Goal: Information Seeking & Learning: Learn about a topic

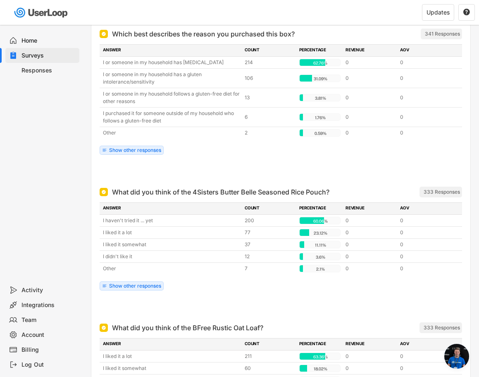
scroll to position [111, 0]
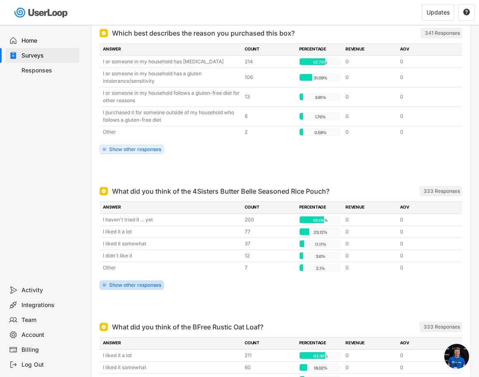
click at [136, 283] on div "Show other responses" at bounding box center [135, 284] width 52 height 5
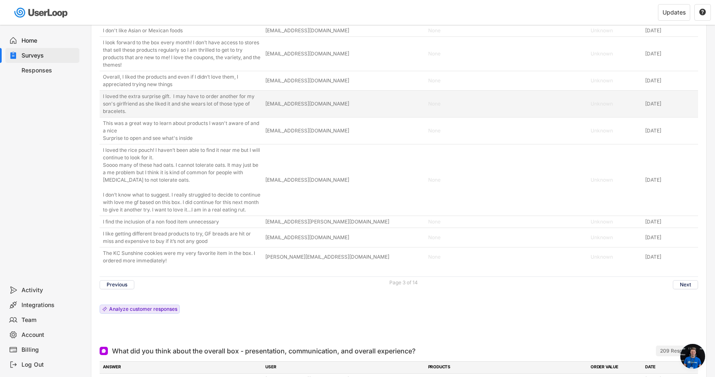
scroll to position [2689, 0]
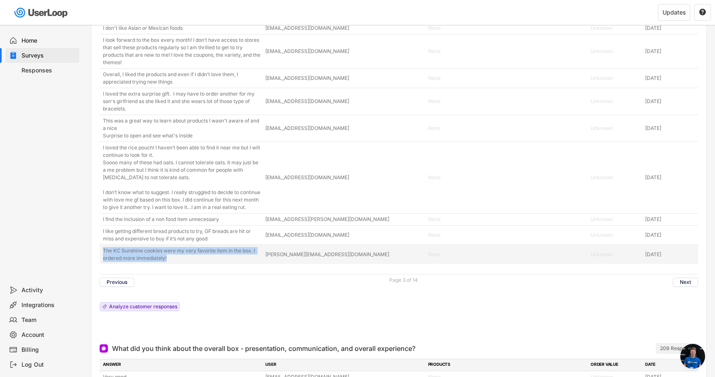
drag, startPoint x: 174, startPoint y: 275, endPoint x: 101, endPoint y: 268, distance: 73.1
click at [101, 264] on div "The KC Sunshine cookies were my very favorite item in the box. I ordered more i…" at bounding box center [399, 254] width 599 height 19
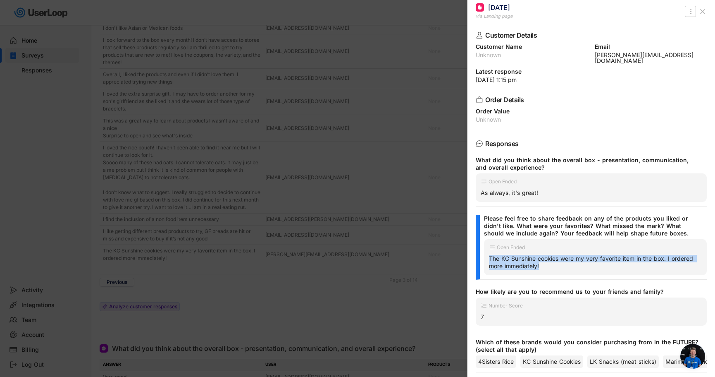
drag, startPoint x: 555, startPoint y: 261, endPoint x: 487, endPoint y: 253, distance: 67.9
click at [487, 253] on div "Open Ended The KC Sunshine cookies were my very favorite item in the box. I ord…" at bounding box center [595, 257] width 223 height 36
copy div "The KC Sunshine cookies were my very favorite item in the box. I ordered more i…"
click at [408, 277] on div at bounding box center [357, 188] width 715 height 377
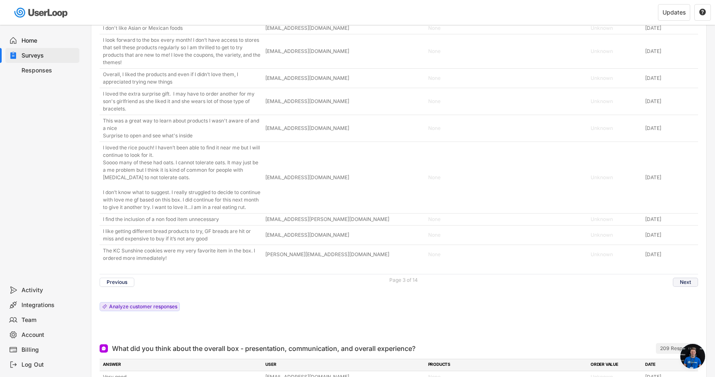
click at [685, 287] on button "Next" at bounding box center [685, 281] width 25 height 9
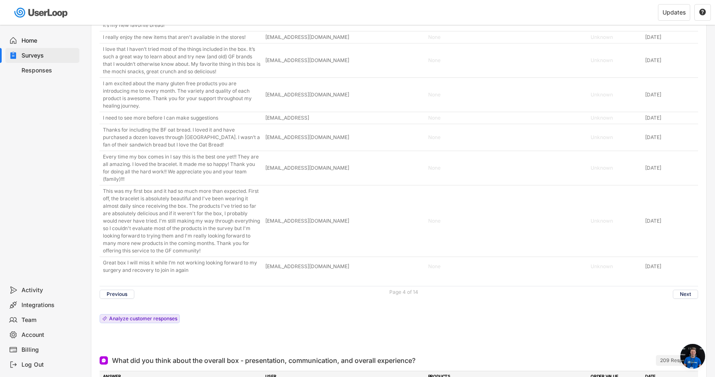
scroll to position [2812, 0]
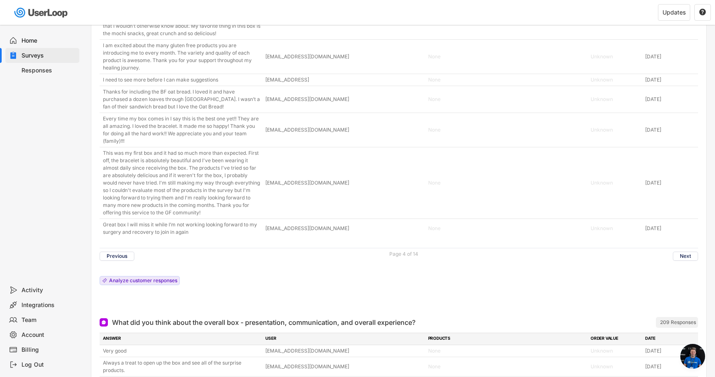
click at [122, 261] on button "Previous" at bounding box center [117, 255] width 35 height 9
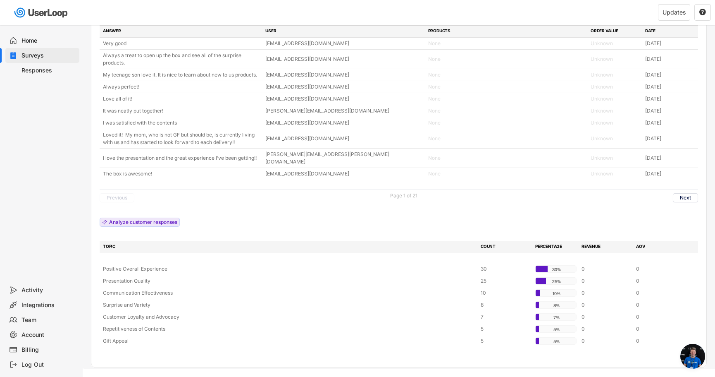
scroll to position [3009, 0]
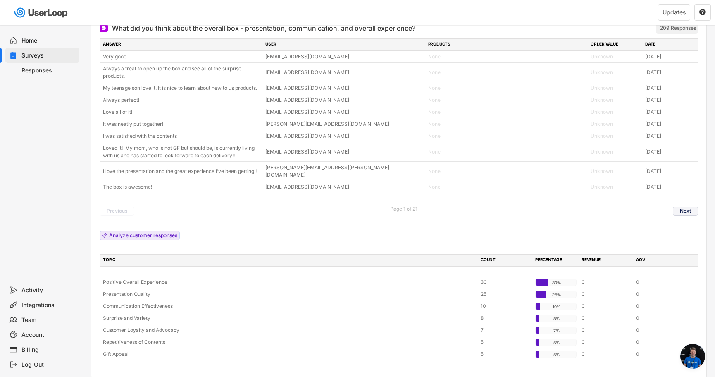
click at [681, 215] on button "Next" at bounding box center [685, 210] width 25 height 9
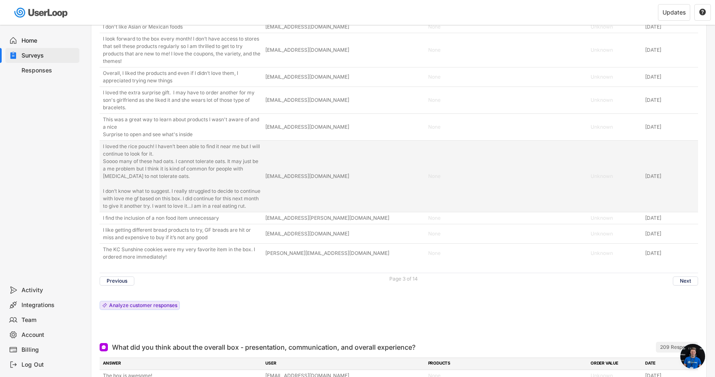
scroll to position [2689, 0]
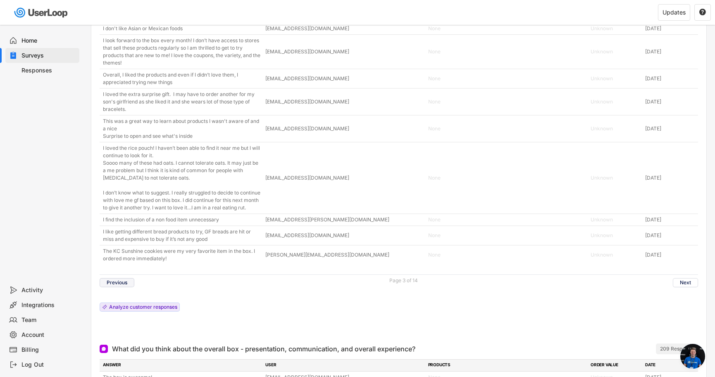
click at [117, 287] on button "Previous" at bounding box center [117, 282] width 35 height 9
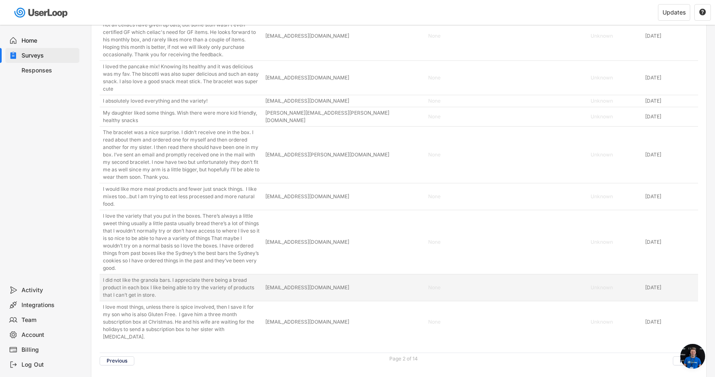
scroll to position [2700, 0]
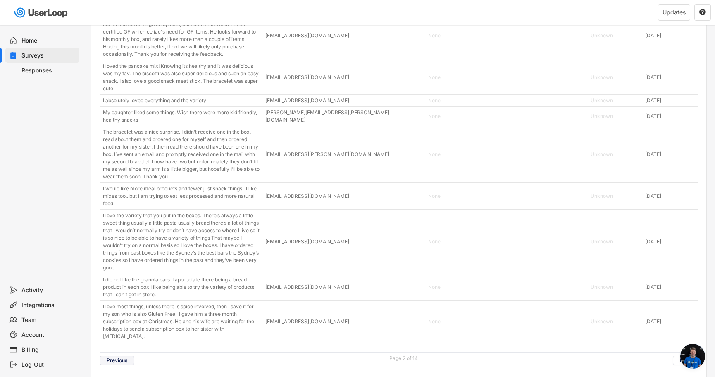
click at [124, 359] on button "Previous" at bounding box center [117, 360] width 35 height 9
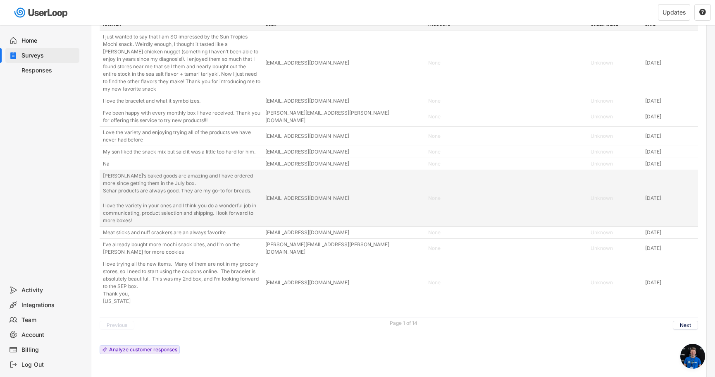
scroll to position [2650, 0]
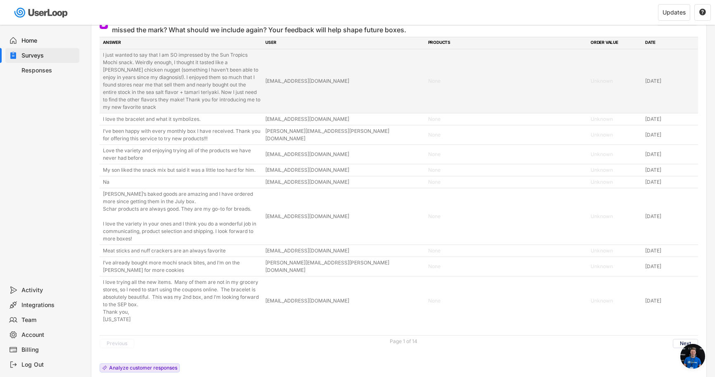
click at [145, 109] on div "I just wanted to say that I am SO impressed by the Sun Tropics Mochi snack. Wei…" at bounding box center [182, 81] width 158 height 60
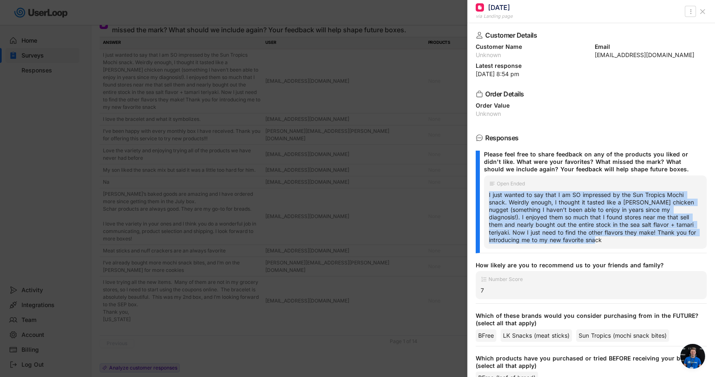
drag, startPoint x: 618, startPoint y: 238, endPoint x: 488, endPoint y: 196, distance: 137.3
click at [488, 196] on div "Open Ended I just wanted to say that I am SO impressed by the Sun Tropics Mochi…" at bounding box center [595, 211] width 223 height 73
copy div "I just wanted to say that I am SO impressed by the Sun Tropics Mochi snack. Wei…"
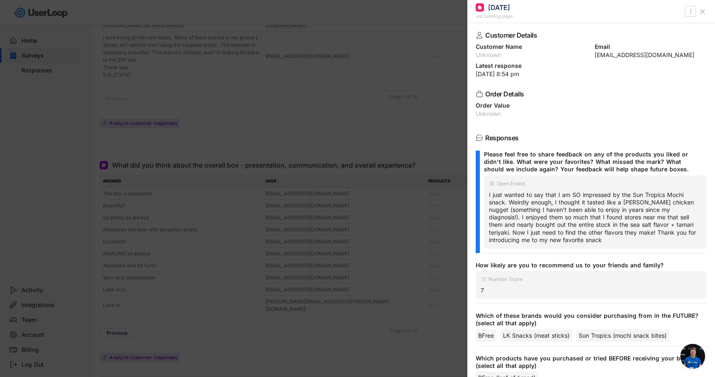
click at [361, 152] on div at bounding box center [357, 188] width 715 height 377
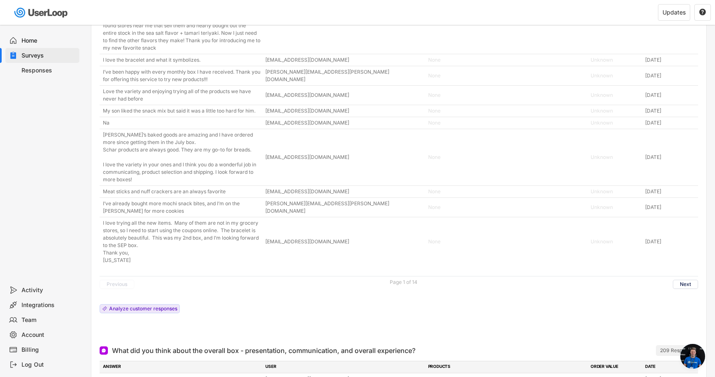
scroll to position [2731, 0]
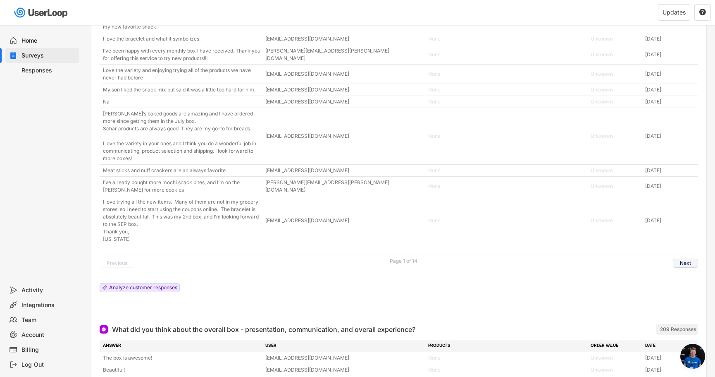
click at [682, 268] on button "Next" at bounding box center [685, 262] width 25 height 9
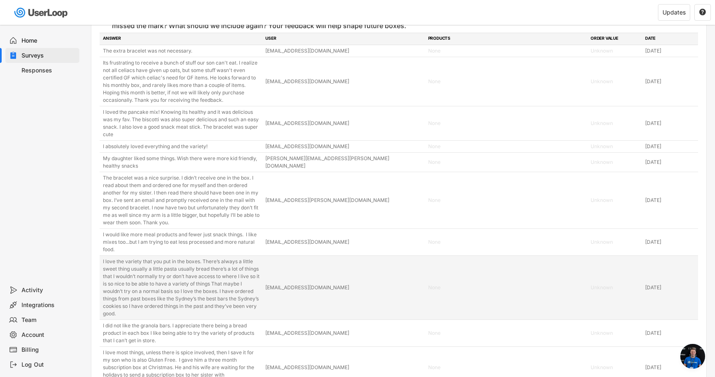
scroll to position [2654, 0]
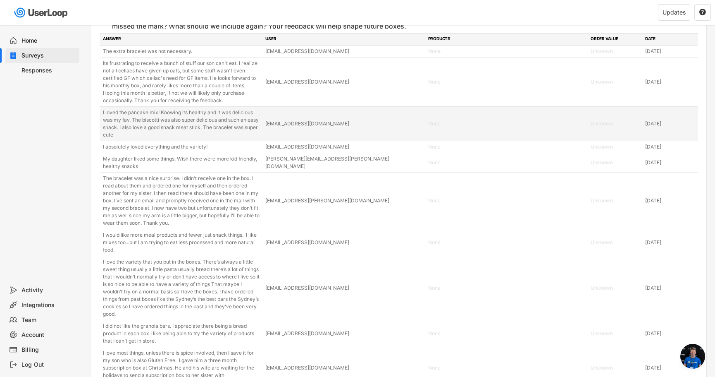
click at [226, 124] on div "I loved the pancake mix! Knowing its healthy and it was delicious was my fav. T…" at bounding box center [182, 124] width 158 height 30
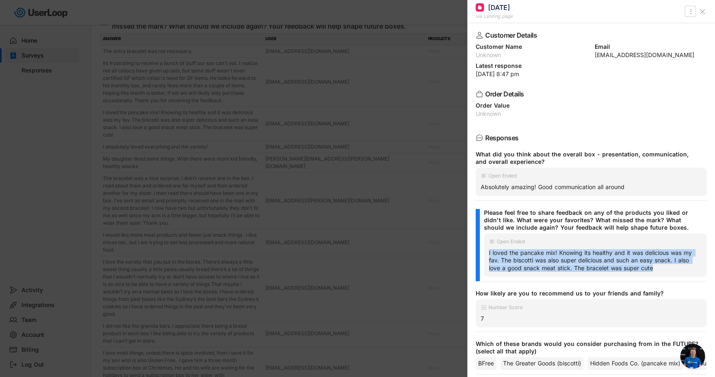
drag, startPoint x: 658, startPoint y: 268, endPoint x: 483, endPoint y: 254, distance: 176.3
click at [483, 254] on div "Please feel free to share feedback on any of the products you liked or didn't l…" at bounding box center [591, 245] width 231 height 72
copy div "I loved the pancake mix! Knowing its healthy and it was delicious was my fav. T…"
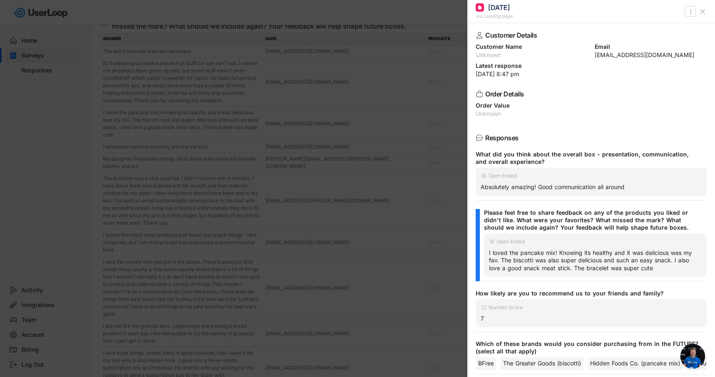
click at [368, 239] on div at bounding box center [357, 188] width 715 height 377
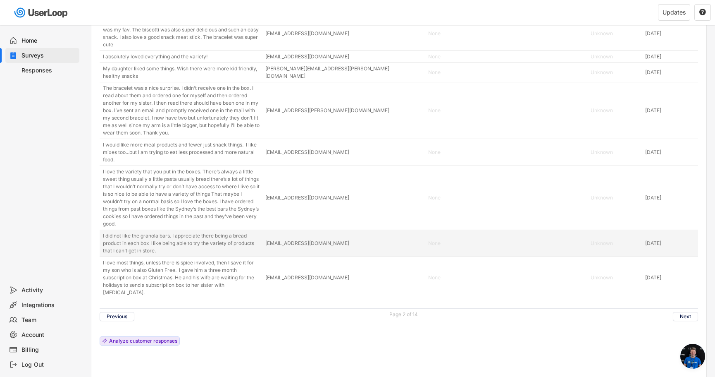
scroll to position [2747, 0]
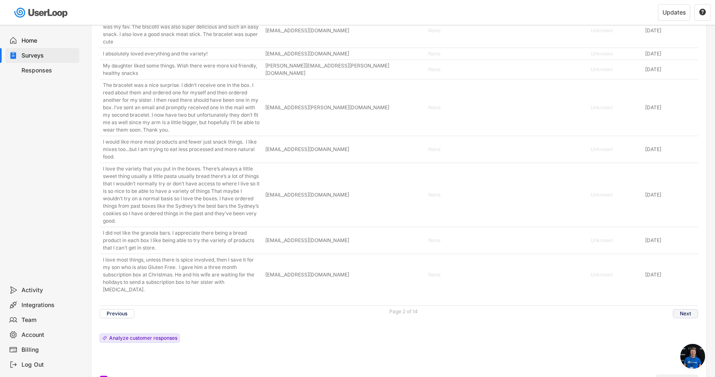
click at [686, 312] on button "Next" at bounding box center [685, 313] width 25 height 9
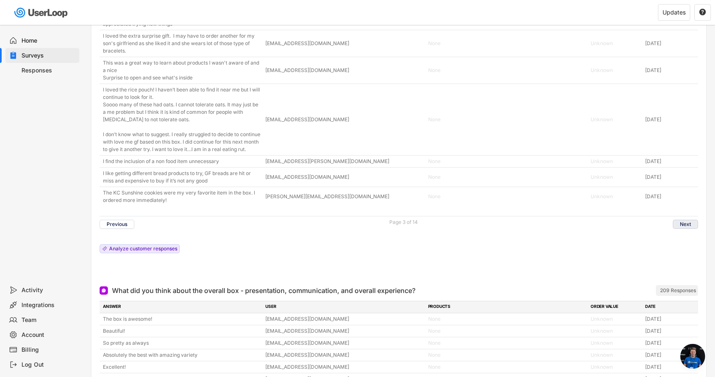
click at [693, 229] on button "Next" at bounding box center [685, 224] width 25 height 9
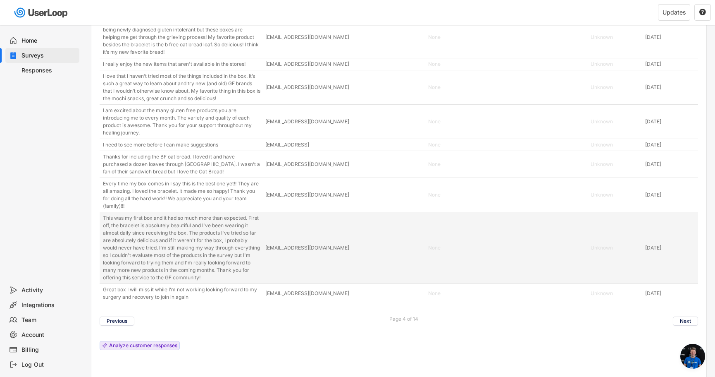
click at [206, 258] on div "This was my first box and it had so much more than expected. First off, the bra…" at bounding box center [182, 247] width 158 height 67
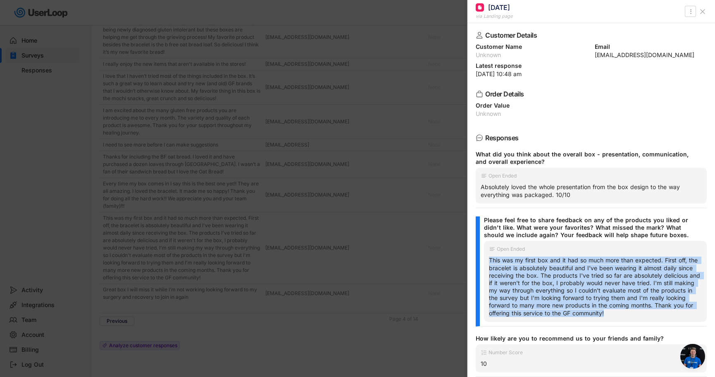
drag, startPoint x: 658, startPoint y: 311, endPoint x: 488, endPoint y: 262, distance: 177.1
click at [488, 262] on div "Open Ended This was my first box and it had so much more than expected. First o…" at bounding box center [595, 281] width 223 height 81
copy div "This was my first box and it had so much more than expected. First off, the bra…"
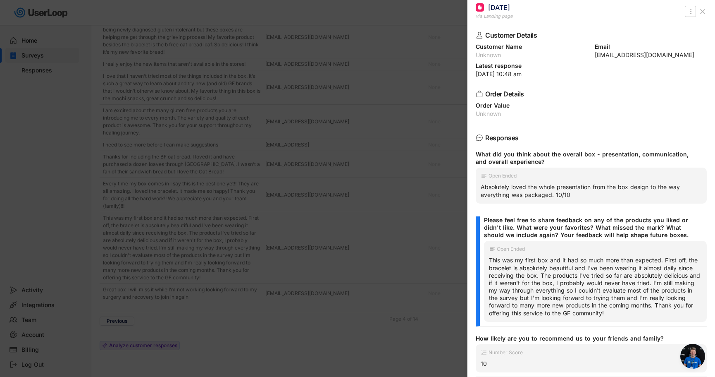
click at [305, 274] on div at bounding box center [357, 188] width 715 height 377
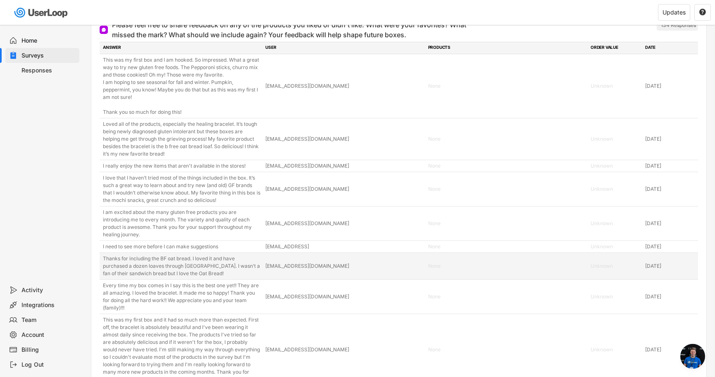
scroll to position [2644, 0]
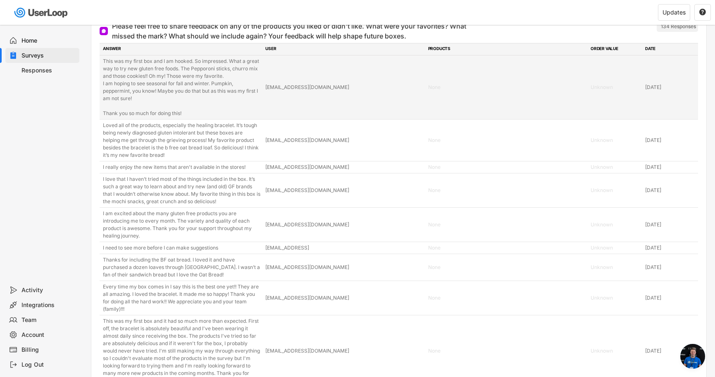
click at [209, 98] on div "This was my first box and I am hooked. So impressed. What a great way to try ne…" at bounding box center [182, 87] width 158 height 60
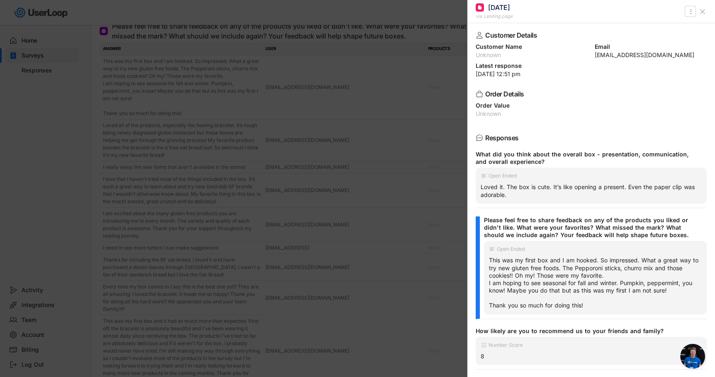
drag, startPoint x: 618, startPoint y: 279, endPoint x: 490, endPoint y: 261, distance: 129.1
click at [490, 261] on div "This was my first box and I am hooked. So impressed. What a great way to try ne…" at bounding box center [595, 282] width 213 height 53
copy div "This was my first box and I am hooked. So impressed. What a great way to try ne…"
click at [407, 223] on div at bounding box center [357, 188] width 715 height 377
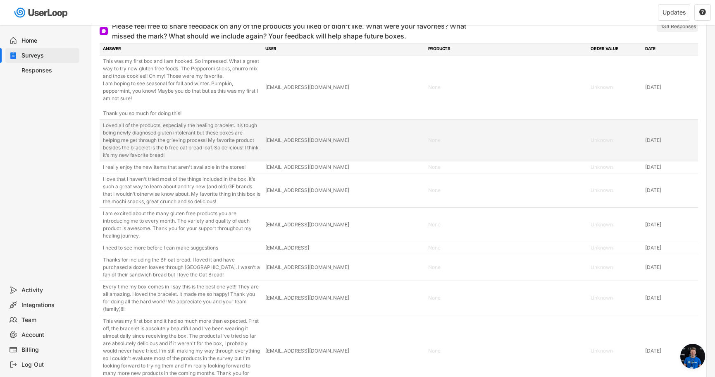
click at [204, 159] on div "Loved all of the products, especially the healing bracelet. It’s tough being ne…" at bounding box center [182, 140] width 158 height 37
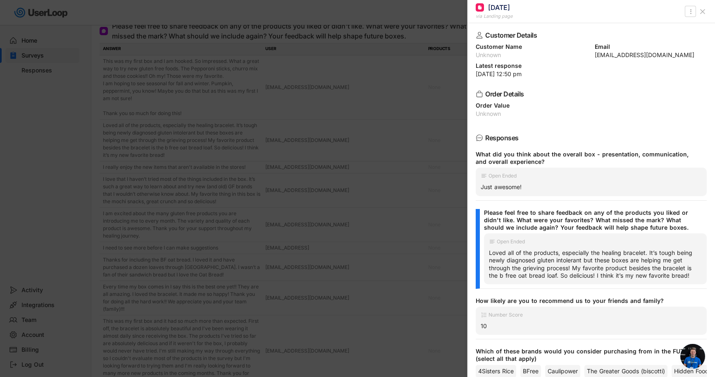
drag, startPoint x: 698, startPoint y: 273, endPoint x: 488, endPoint y: 254, distance: 210.5
click at [488, 254] on div "Open Ended Loved all of the products, especially the healing bracelet. It’s tou…" at bounding box center [595, 258] width 223 height 51
copy div "Loved all of the products, especially the healing bracelet. It’s tough being ne…"
click at [218, 222] on div at bounding box center [357, 188] width 715 height 377
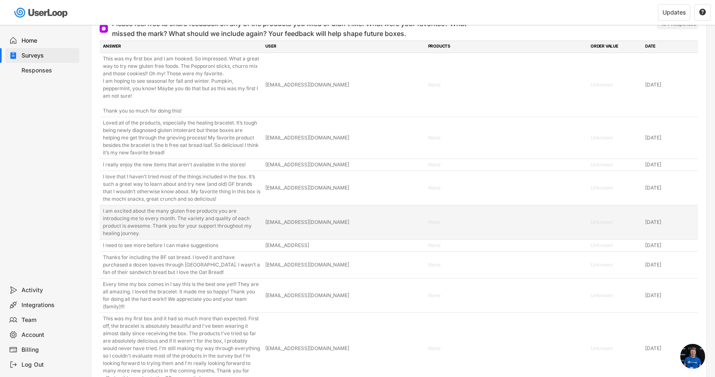
scroll to position [2755, 0]
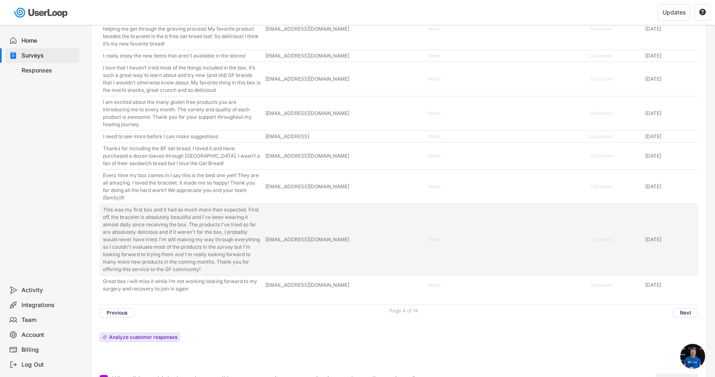
click at [222, 262] on div "This was my first box and it had so much more than expected. First off, the bra…" at bounding box center [182, 239] width 158 height 67
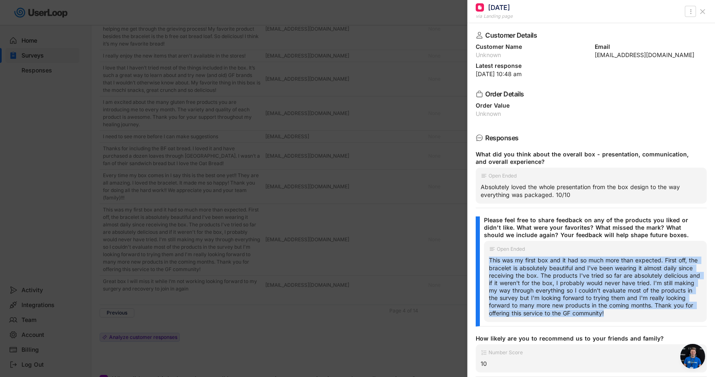
drag, startPoint x: 654, startPoint y: 311, endPoint x: 490, endPoint y: 261, distance: 172.2
click at [490, 261] on div "This was my first box and it had so much more than expected. First off, the bra…" at bounding box center [595, 286] width 213 height 60
copy div "This was my first box and it had so much more than expected. First off, the bra…"
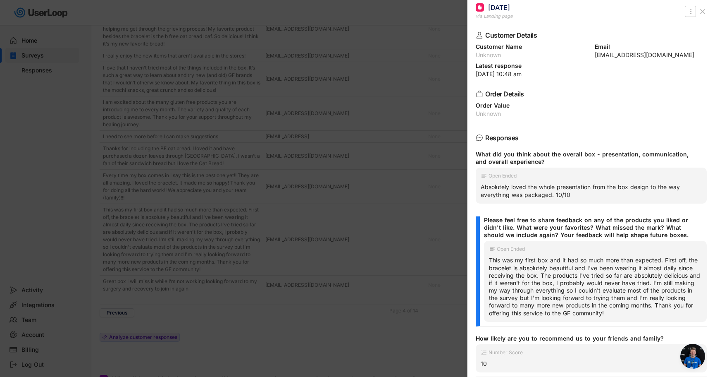
click at [312, 261] on div at bounding box center [357, 188] width 715 height 377
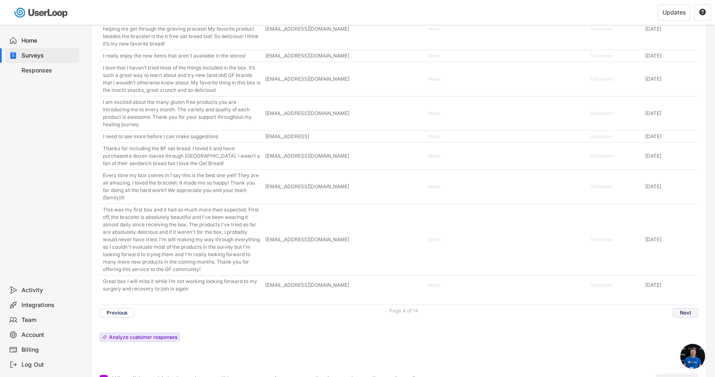
click at [679, 317] on button "Next" at bounding box center [685, 312] width 25 height 9
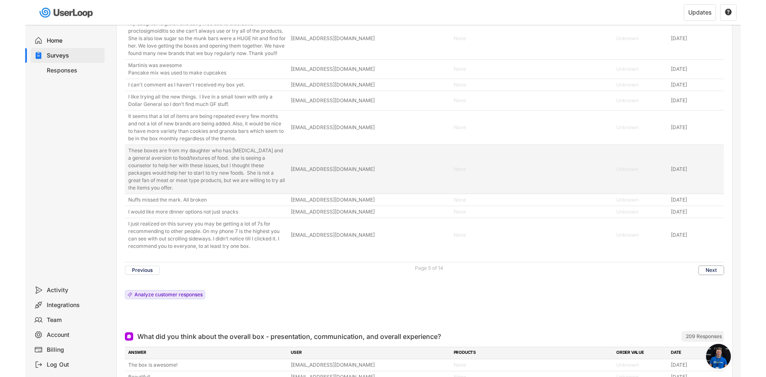
scroll to position [2652, 0]
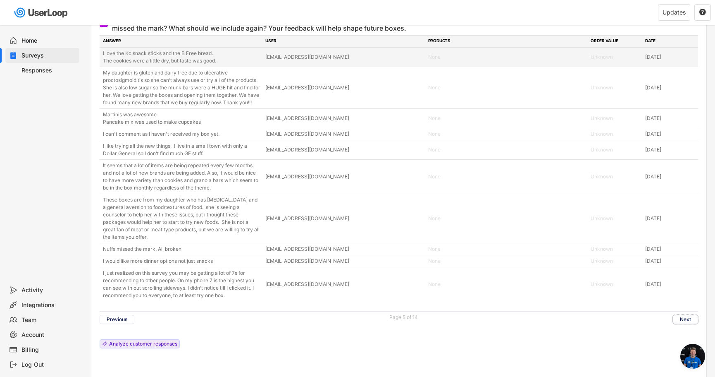
click at [196, 57] on div "I love the Kc snack sticks and the B Free bread. The cookies were a little dry,…" at bounding box center [182, 57] width 158 height 15
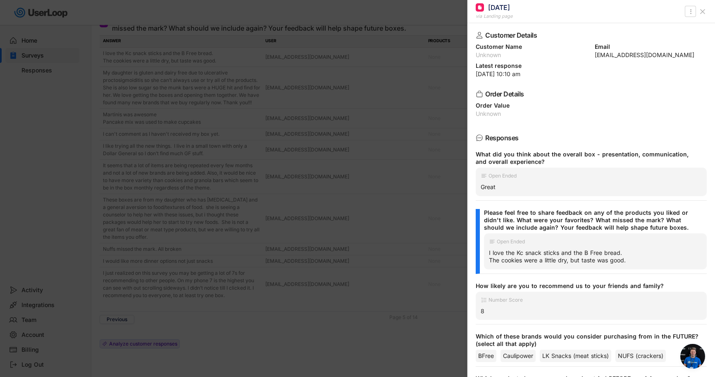
drag, startPoint x: 636, startPoint y: 260, endPoint x: 490, endPoint y: 254, distance: 145.7
click at [490, 254] on div "I love the Kc snack sticks and the B Free bread. The cookies were a little dry,…" at bounding box center [595, 256] width 213 height 15
drag, startPoint x: 486, startPoint y: 258, endPoint x: 564, endPoint y: 259, distance: 77.8
click at [486, 258] on div "Open Ended I love the Kc snack sticks and the B Free bread. The cookies were a …" at bounding box center [595, 251] width 223 height 36
drag, startPoint x: 636, startPoint y: 262, endPoint x: 486, endPoint y: 253, distance: 150.8
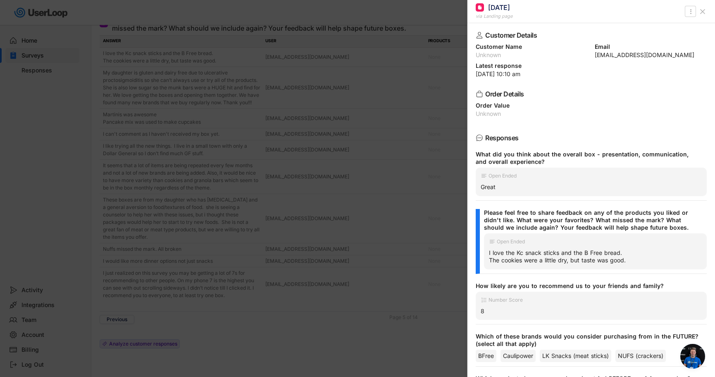
click at [486, 253] on div "Open Ended I love the Kc snack sticks and the B Free bread. The cookies were a …" at bounding box center [595, 251] width 223 height 36
copy div "I love the Kc snack sticks and the B Free bread. The cookies were a little dry,…"
click at [257, 263] on div at bounding box center [357, 188] width 715 height 377
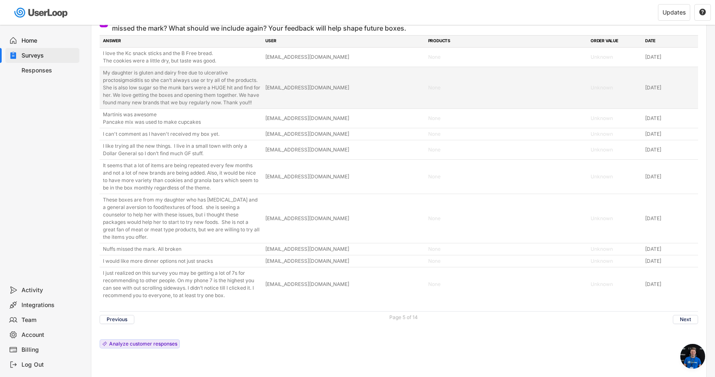
click at [133, 102] on div "My daughter is gluten and dairy free due to ulcerative proctosigmoiditis so she…" at bounding box center [182, 87] width 158 height 37
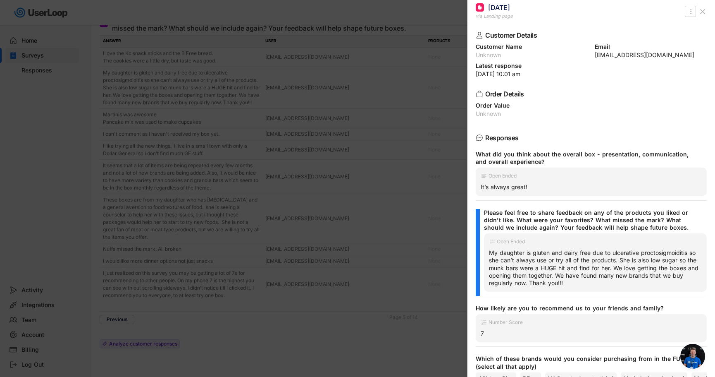
drag, startPoint x: 592, startPoint y: 282, endPoint x: 488, endPoint y: 256, distance: 107.7
click at [488, 256] on div "Open Ended My daughter is gluten and dairy free due to ulcerative proctosigmoid…" at bounding box center [595, 262] width 223 height 58
click at [602, 280] on div "My daughter is gluten and dairy free due to ulcerative proctosigmoiditis so she…" at bounding box center [595, 268] width 213 height 38
click at [336, 317] on div at bounding box center [357, 188] width 715 height 377
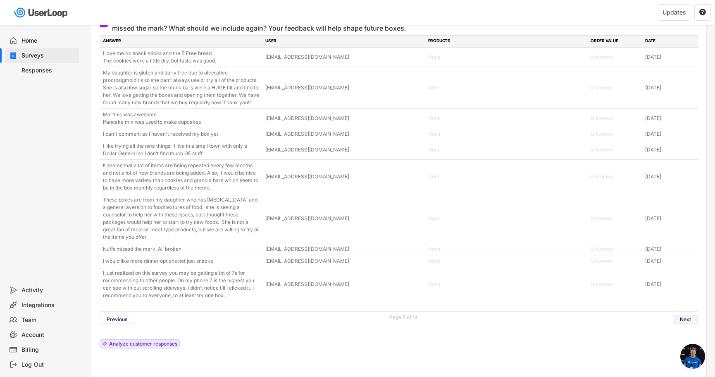
click at [689, 318] on button "Next" at bounding box center [685, 319] width 25 height 9
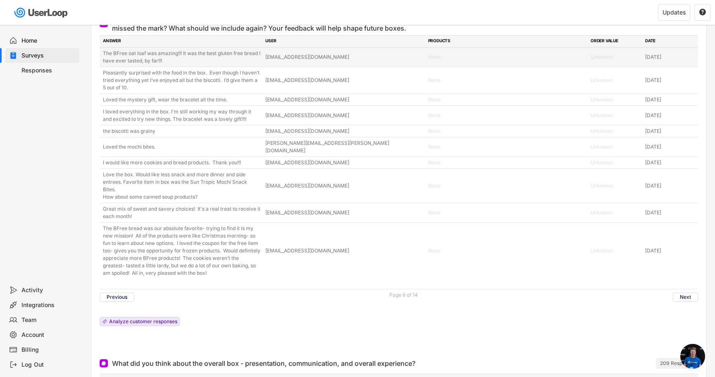
click at [196, 59] on div "The BFree oat loaf was amazing!!! It was the best gluten free bread I have ever…" at bounding box center [182, 57] width 158 height 15
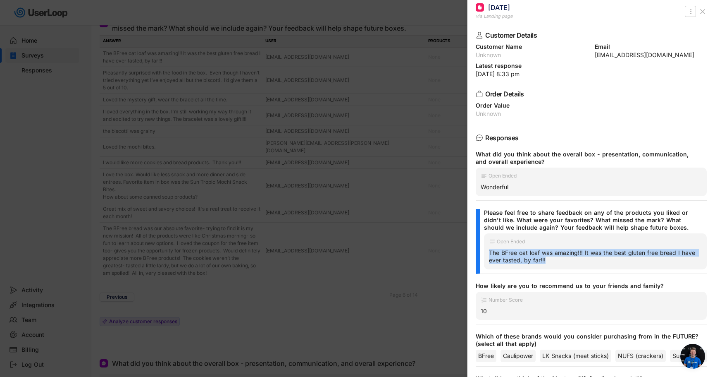
drag, startPoint x: 572, startPoint y: 262, endPoint x: 488, endPoint y: 256, distance: 84.2
click at [488, 256] on div "Open Ended The BFree oat loaf was amazing!!! It was the best gluten free bread …" at bounding box center [595, 251] width 223 height 36
copy div "The BFree oat loaf was amazing!!! It was the best gluten free bread I have ever…"
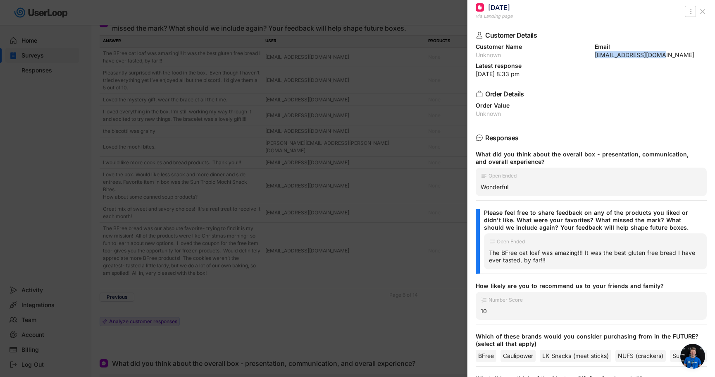
drag, startPoint x: 657, startPoint y: 56, endPoint x: 595, endPoint y: 57, distance: 62.0
click at [589, 56] on div "Customer Name Unknown Email [EMAIL_ADDRESS][DOMAIN_NAME]" at bounding box center [591, 51] width 231 height 14
copy div "[EMAIL_ADDRESS][DOMAIN_NAME]"
click at [291, 205] on div at bounding box center [357, 188] width 715 height 377
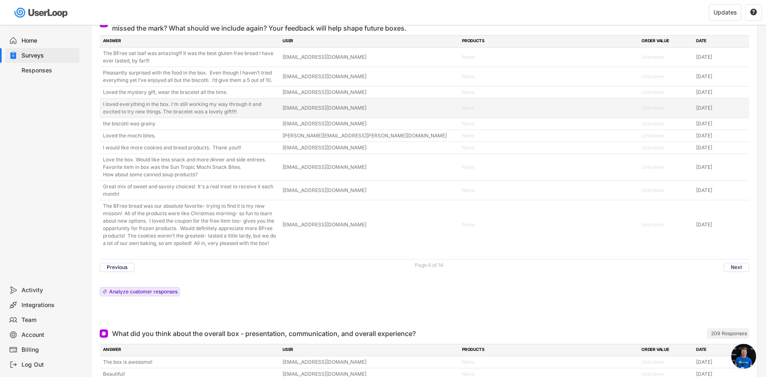
click at [181, 106] on div "I loved everything in the box. I'm still working my way through it and excited …" at bounding box center [190, 107] width 175 height 15
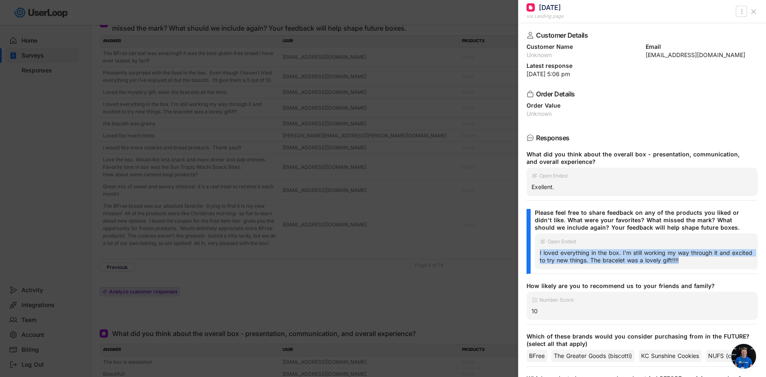
drag, startPoint x: 708, startPoint y: 264, endPoint x: 534, endPoint y: 256, distance: 173.9
click at [534, 256] on div "Please feel free to share feedback on any of the products you liked or didn't l…" at bounding box center [641, 241] width 231 height 65
drag, startPoint x: 702, startPoint y: 55, endPoint x: 644, endPoint y: 54, distance: 57.9
click at [646, 54] on div "[EMAIL_ADDRESS][DOMAIN_NAME]" at bounding box center [702, 55] width 112 height 6
click at [646, 55] on div "[EMAIL_ADDRESS][DOMAIN_NAME]" at bounding box center [702, 55] width 112 height 6
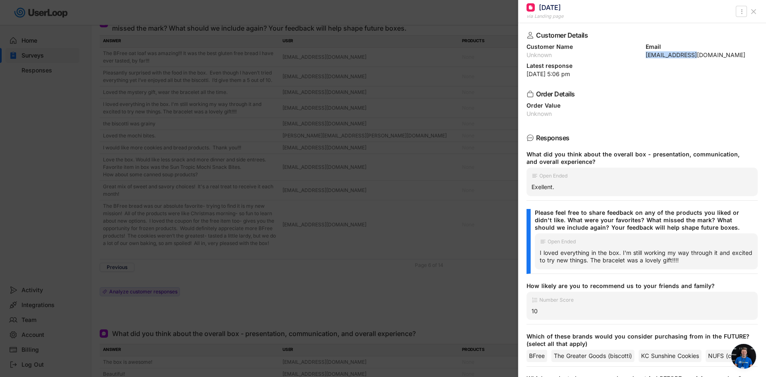
drag, startPoint x: 703, startPoint y: 54, endPoint x: 642, endPoint y: 56, distance: 60.8
click at [646, 56] on div "[EMAIL_ADDRESS][DOMAIN_NAME]" at bounding box center [702, 55] width 112 height 6
click at [476, 200] on div at bounding box center [383, 188] width 766 height 377
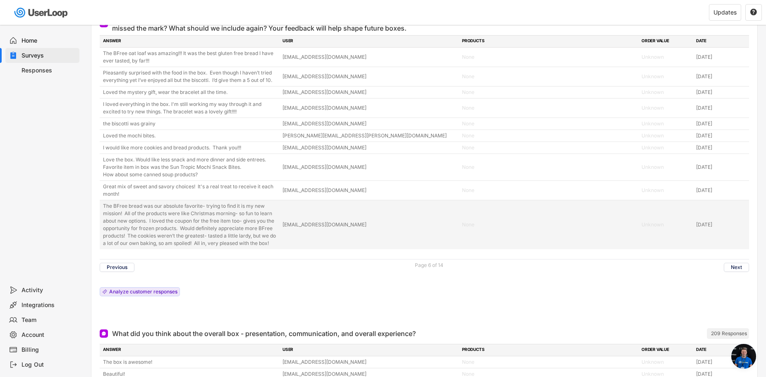
click at [248, 227] on div "The BFree bread was our absolute favorite- trying to find it is my new mission!…" at bounding box center [190, 224] width 175 height 45
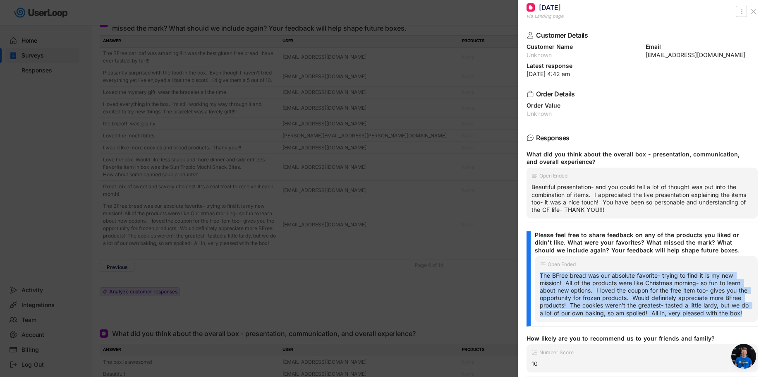
drag, startPoint x: 588, startPoint y: 321, endPoint x: 539, endPoint y: 278, distance: 65.0
click at [540, 277] on div "The BFree bread was our absolute favorite- trying to find it is my new mission!…" at bounding box center [646, 294] width 213 height 45
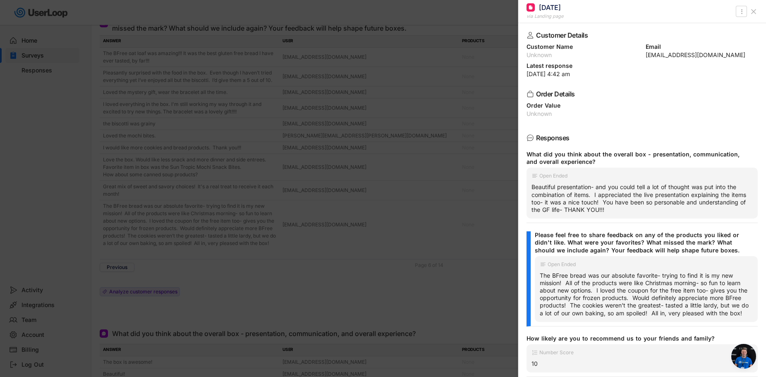
click at [709, 56] on div "[EMAIL_ADDRESS][DOMAIN_NAME]" at bounding box center [702, 55] width 112 height 6
drag, startPoint x: 701, startPoint y: 54, endPoint x: 641, endPoint y: 57, distance: 60.1
click at [641, 57] on div "Customer Name Unknown Email [EMAIL_ADDRESS][DOMAIN_NAME]" at bounding box center [641, 51] width 231 height 14
click at [357, 248] on div at bounding box center [383, 188] width 766 height 377
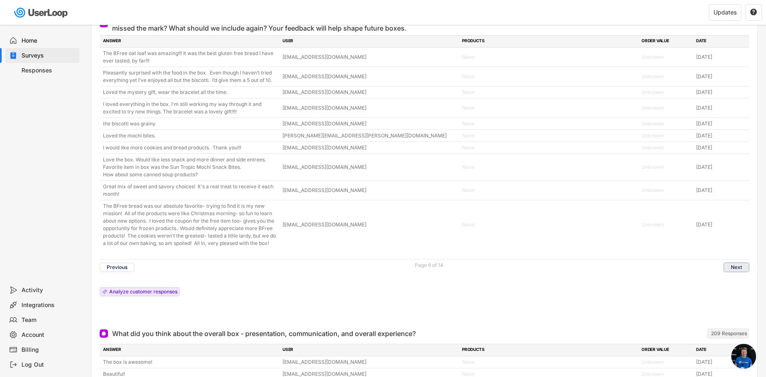
click at [725, 264] on button "Next" at bounding box center [736, 267] width 25 height 9
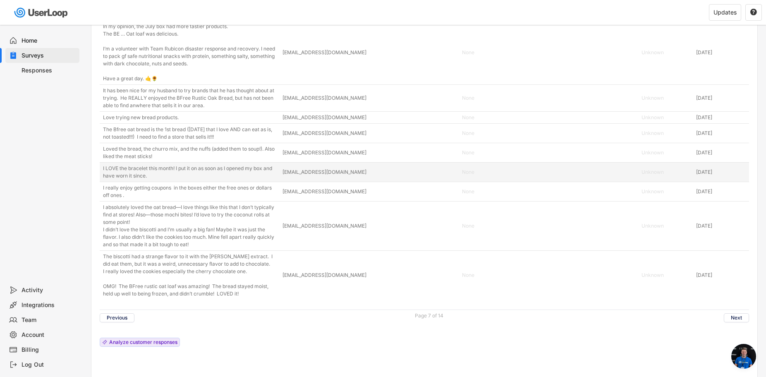
scroll to position [2744, 0]
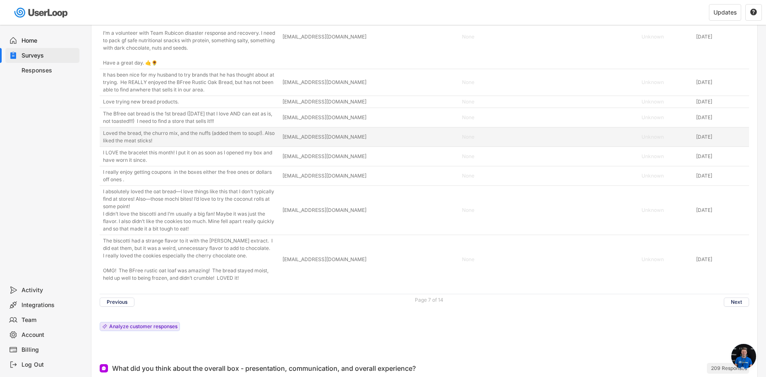
click at [234, 144] on div "Loved the bread, the churro mix, and the nuffs (added them to soup!). Also like…" at bounding box center [190, 136] width 175 height 15
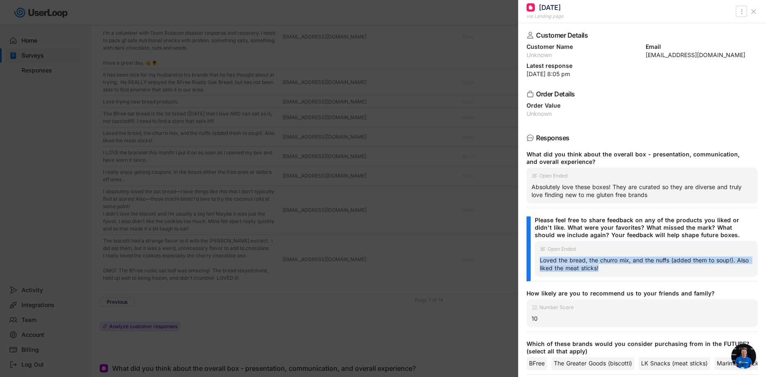
drag, startPoint x: 628, startPoint y: 274, endPoint x: 538, endPoint y: 262, distance: 90.1
click at [538, 262] on div "Open Ended Loved the bread, the churro mix, and the nuffs (added them to soup!)…" at bounding box center [646, 259] width 223 height 36
click at [218, 184] on div at bounding box center [383, 188] width 766 height 377
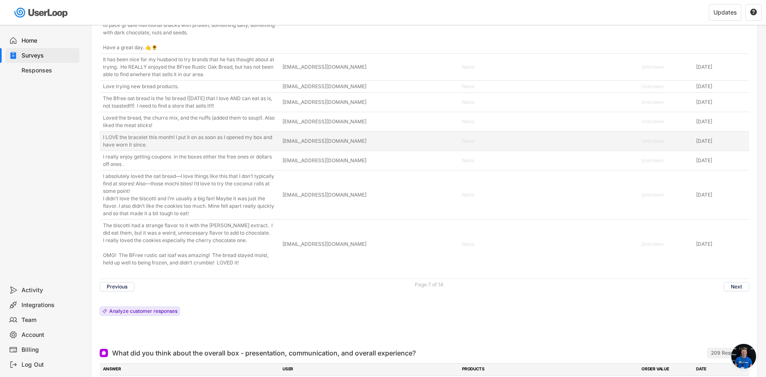
scroll to position [2775, 0]
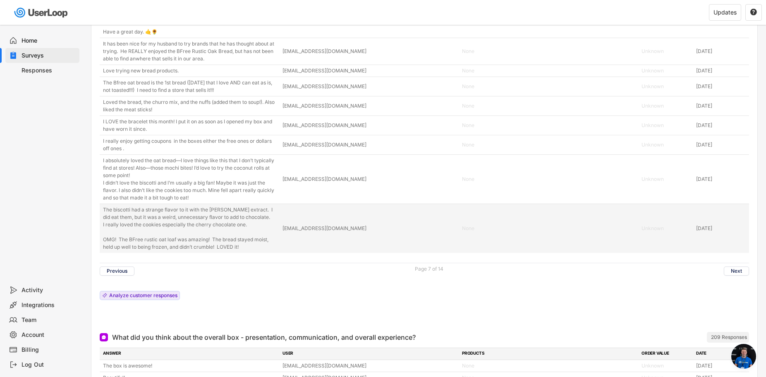
click at [234, 251] on div "The biscotti had a strange flavor to it with the [PERSON_NAME] extract. I did e…" at bounding box center [190, 228] width 175 height 45
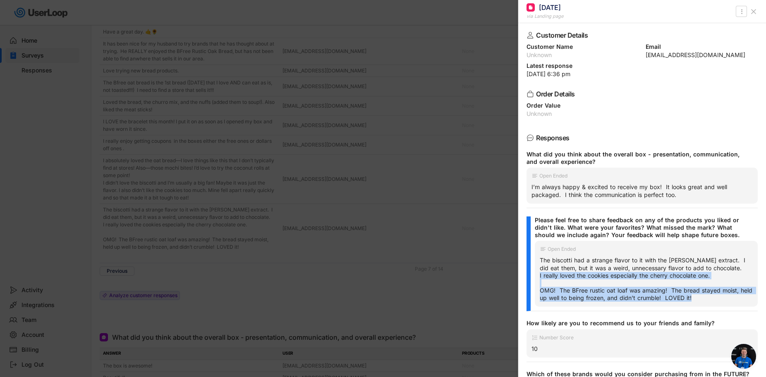
drag, startPoint x: 710, startPoint y: 308, endPoint x: 538, endPoint y: 283, distance: 173.8
click at [538, 283] on div "Open Ended The biscotti had a strange flavor to it with the [PERSON_NAME] extra…" at bounding box center [646, 274] width 223 height 66
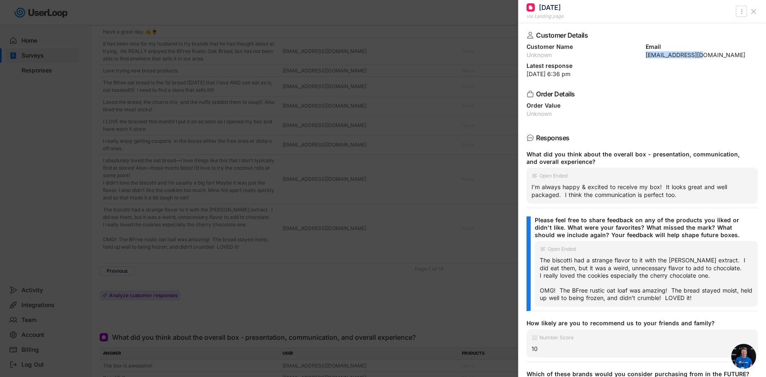
drag, startPoint x: 704, startPoint y: 51, endPoint x: 695, endPoint y: 58, distance: 11.2
click at [701, 57] on div "Email [EMAIL_ADDRESS][DOMAIN_NAME]" at bounding box center [702, 51] width 112 height 14
click at [370, 237] on div at bounding box center [383, 188] width 766 height 377
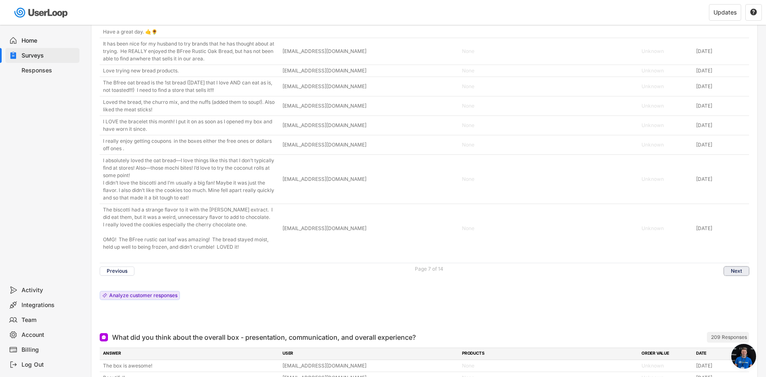
click at [743, 275] on button "Next" at bounding box center [736, 270] width 25 height 9
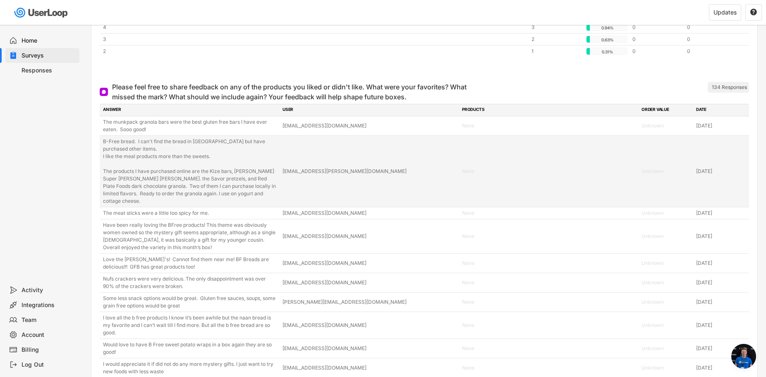
scroll to position [2561, 0]
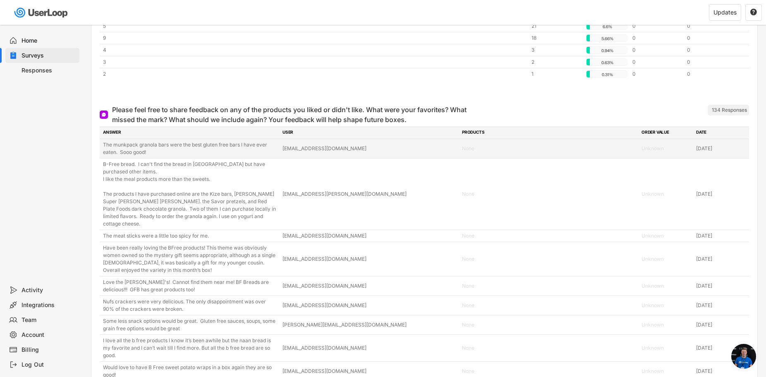
click at [205, 148] on div "The munkpack granola bars were the best gluten free bars I have ever eaten. Soo…" at bounding box center [190, 148] width 175 height 15
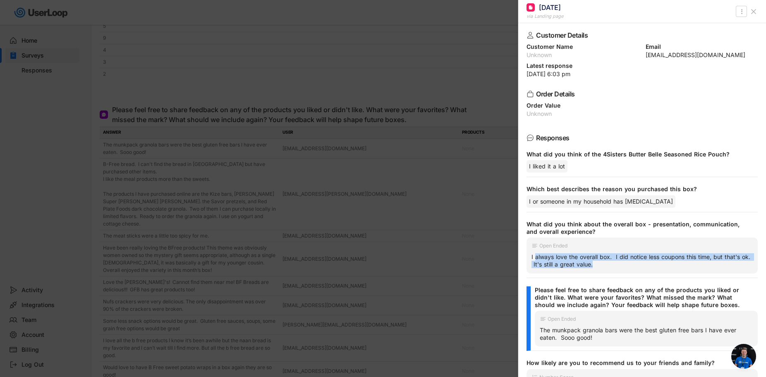
drag, startPoint x: 613, startPoint y: 267, endPoint x: 535, endPoint y: 258, distance: 79.1
click at [535, 258] on div "I always love the overall box. I did notice less coupons this time, but that's …" at bounding box center [641, 260] width 221 height 15
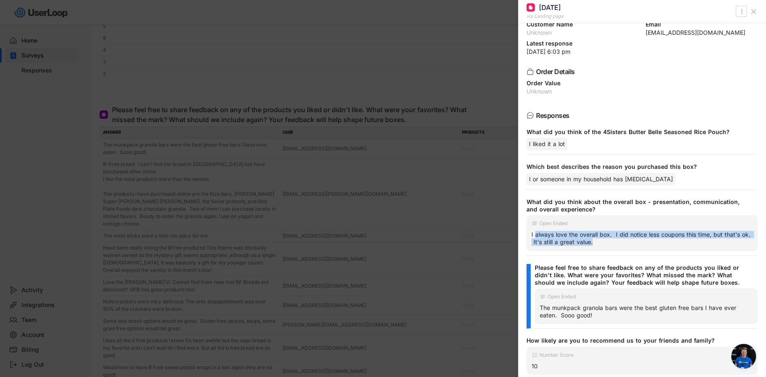
scroll to position [23, 0]
click at [625, 317] on div "The munkpack granola bars were the best gluten free bars I have ever eaten. Soo…" at bounding box center [646, 311] width 213 height 15
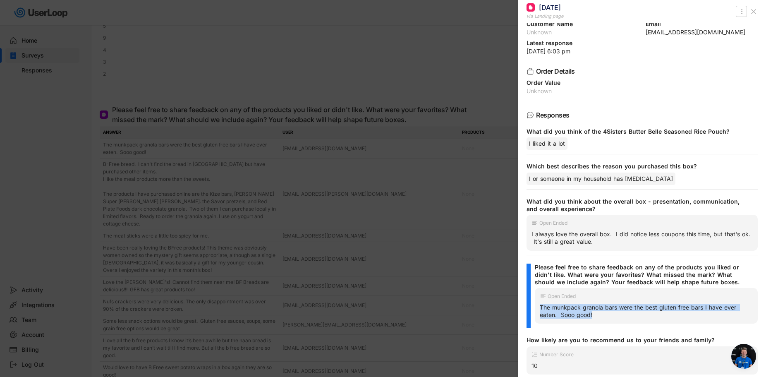
drag, startPoint x: 612, startPoint y: 316, endPoint x: 539, endPoint y: 309, distance: 73.2
click at [540, 309] on div "The munkpack granola bars were the best gluten free bars I have ever eaten. Soo…" at bounding box center [646, 311] width 213 height 15
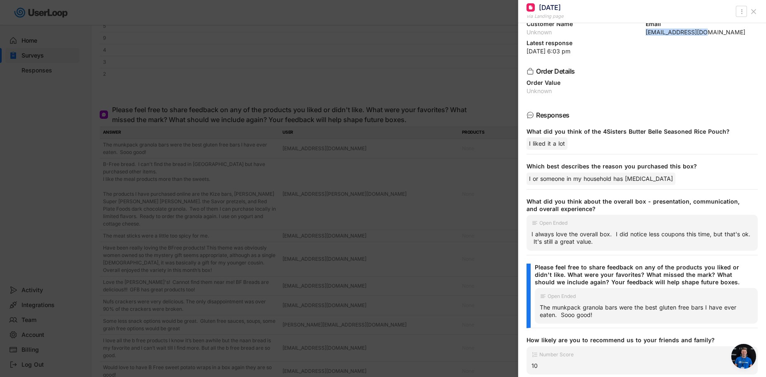
drag, startPoint x: 708, startPoint y: 34, endPoint x: 642, endPoint y: 33, distance: 65.4
click at [642, 33] on div "Customer Details Customer Name Unknown Email [EMAIL_ADDRESS][DOMAIN_NAME] Lates…" at bounding box center [642, 200] width 248 height 354
click at [270, 188] on div at bounding box center [383, 188] width 766 height 377
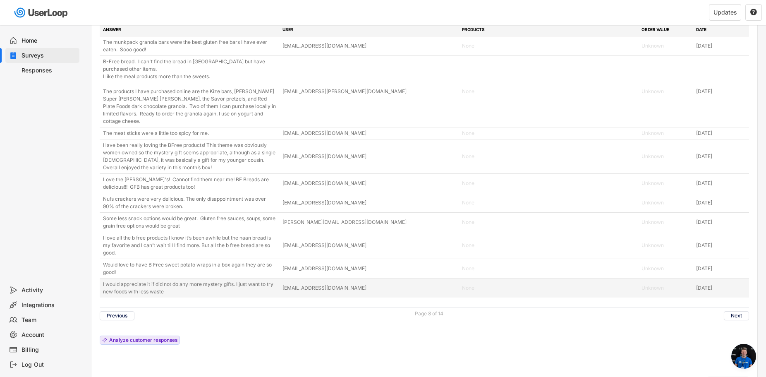
scroll to position [2664, 0]
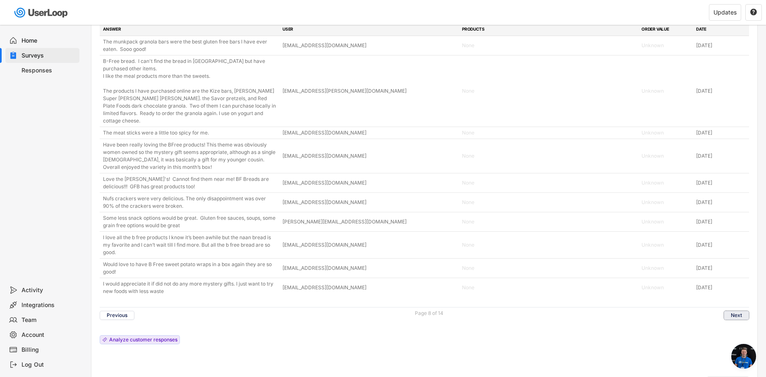
click at [741, 318] on button "Next" at bounding box center [736, 315] width 25 height 9
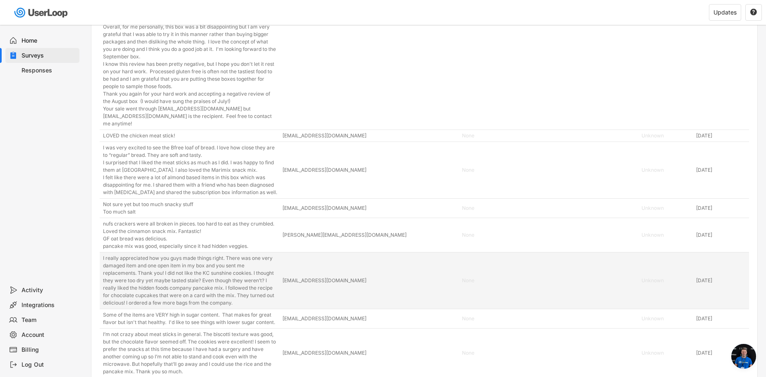
scroll to position [2867, 0]
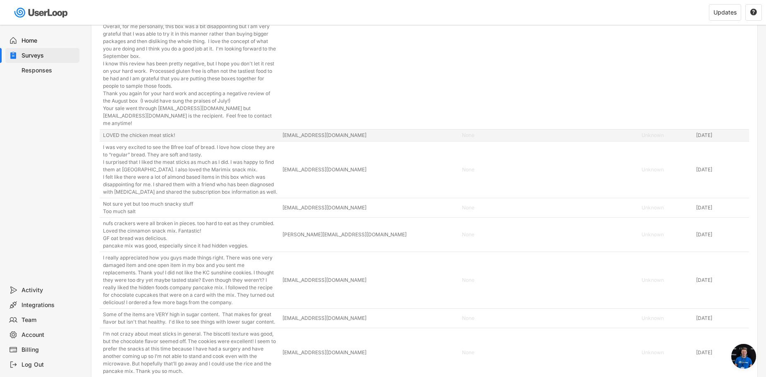
click at [182, 138] on div "LOVED the chicken meat stick!" at bounding box center [190, 135] width 175 height 7
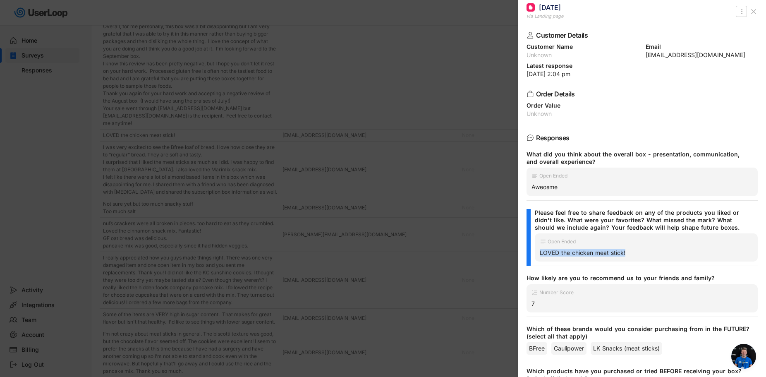
drag, startPoint x: 631, startPoint y: 251, endPoint x: 538, endPoint y: 253, distance: 93.5
click at [538, 253] on div "Open Ended LOVED the chicken meat stick!" at bounding box center [646, 247] width 223 height 28
drag, startPoint x: 718, startPoint y: 54, endPoint x: 641, endPoint y: 57, distance: 76.1
click at [641, 57] on div "Customer Name Unknown Email [EMAIL_ADDRESS][DOMAIN_NAME]" at bounding box center [641, 51] width 231 height 14
click at [187, 134] on div at bounding box center [383, 188] width 766 height 377
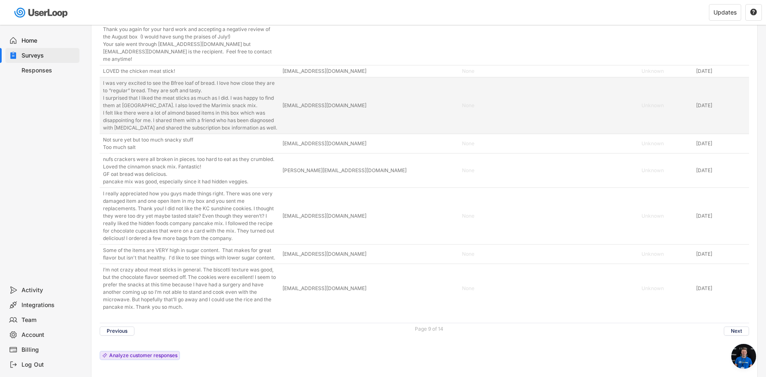
scroll to position [2947, 0]
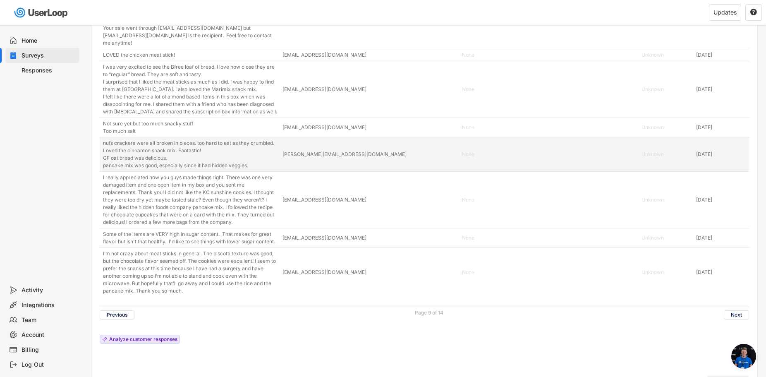
click at [213, 157] on div "nufs crackers were all broken in pieces. too hard to eat as they crumbled. Love…" at bounding box center [190, 154] width 175 height 30
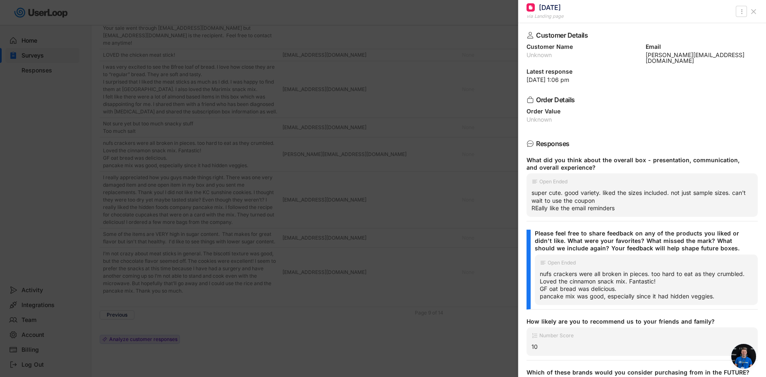
drag, startPoint x: 683, startPoint y: 294, endPoint x: 536, endPoint y: 269, distance: 149.4
click at [536, 269] on div "Open Ended nufs crackers were all broken in pieces. too hard to eat as they cru…" at bounding box center [646, 279] width 223 height 51
drag, startPoint x: 715, startPoint y: 56, endPoint x: 650, endPoint y: 57, distance: 64.9
click at [641, 57] on div "Customer Name Unknown Email [PERSON_NAME][EMAIL_ADDRESS][DOMAIN_NAME]" at bounding box center [641, 54] width 231 height 20
click at [353, 245] on div at bounding box center [383, 188] width 766 height 377
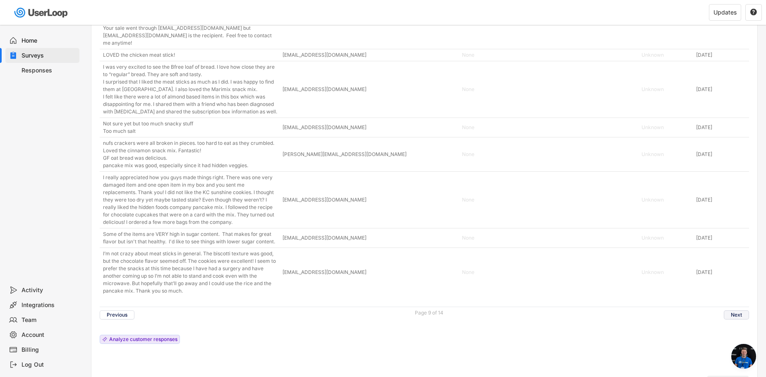
click at [736, 312] on button "Next" at bounding box center [736, 314] width 25 height 9
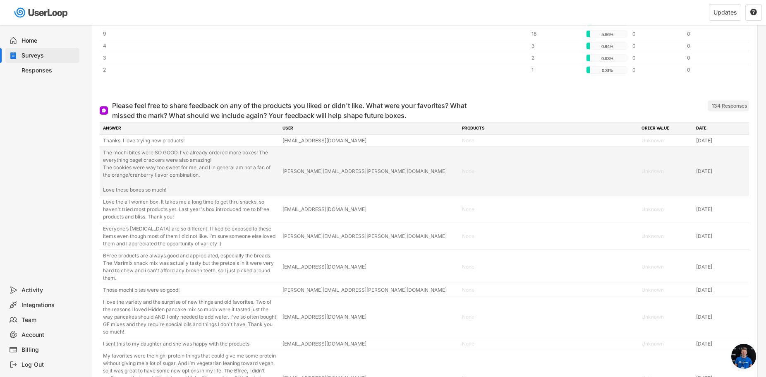
scroll to position [2574, 0]
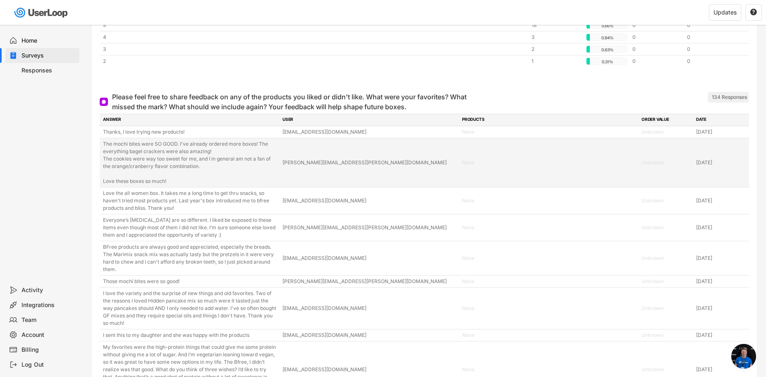
click at [225, 180] on div "The mochi bites were SO GOOD. I've already ordered more boxes! The everything b…" at bounding box center [190, 162] width 175 height 45
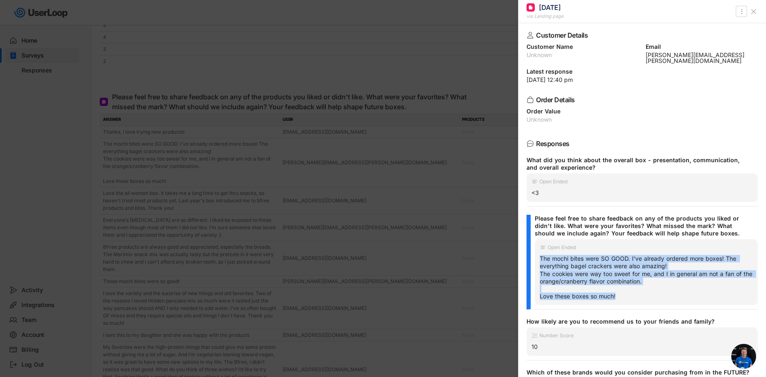
drag, startPoint x: 623, startPoint y: 301, endPoint x: 537, endPoint y: 254, distance: 98.9
click at [537, 254] on div "Open Ended The mochi bites were SO GOOD. I've already ordered more boxes! The e…" at bounding box center [646, 272] width 223 height 66
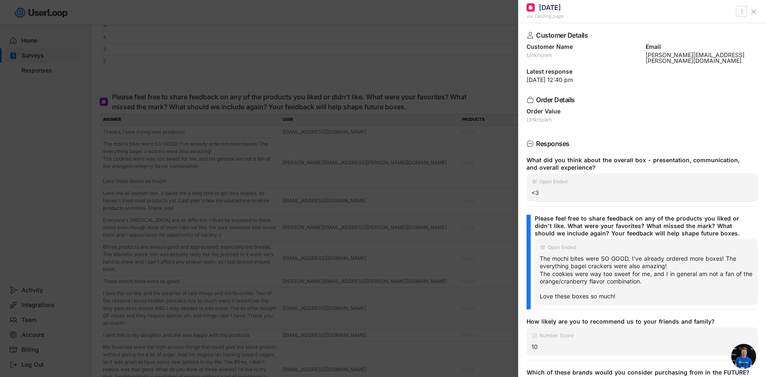
click at [409, 222] on div at bounding box center [383, 188] width 766 height 377
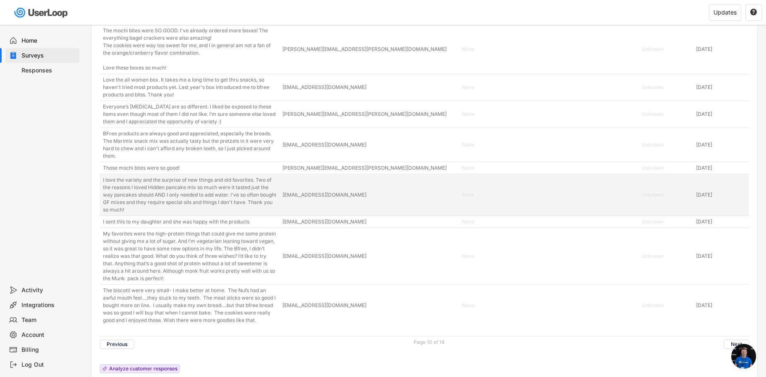
scroll to position [2693, 0]
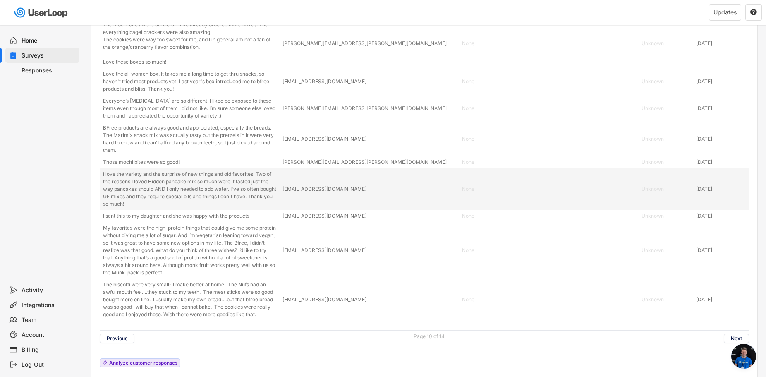
click at [203, 203] on div "I love the variety and the surprise of new things and old favorites. Two of the…" at bounding box center [190, 188] width 175 height 37
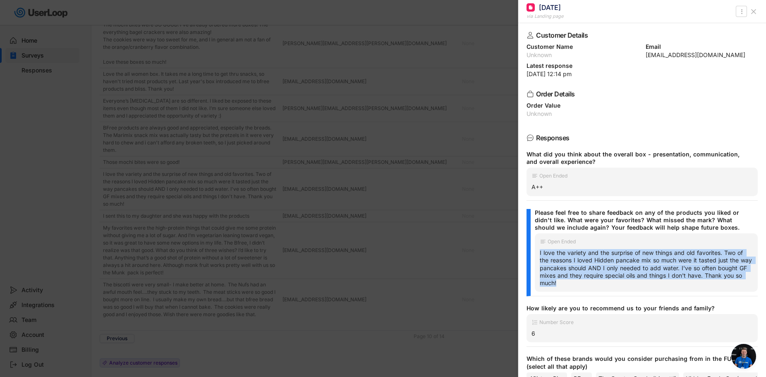
drag, startPoint x: 602, startPoint y: 282, endPoint x: 538, endPoint y: 250, distance: 71.9
click at [538, 250] on div "Open Ended I love the variety and the surprise of new things and old favorites.…" at bounding box center [646, 262] width 223 height 58
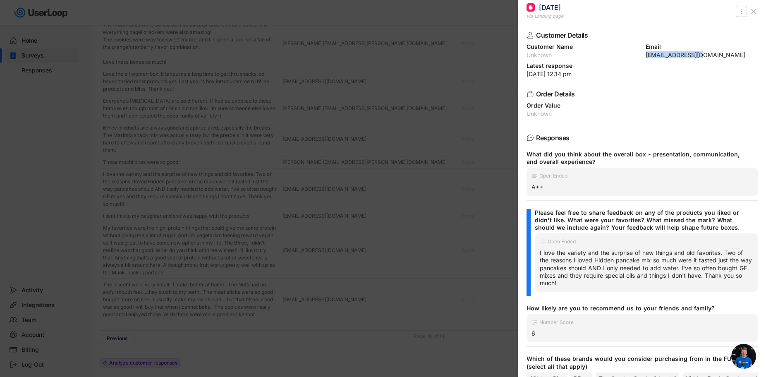
drag, startPoint x: 695, startPoint y: 55, endPoint x: 643, endPoint y: 54, distance: 52.5
click at [646, 54] on div "[EMAIL_ADDRESS][DOMAIN_NAME]" at bounding box center [702, 55] width 112 height 6
click at [258, 185] on div at bounding box center [383, 188] width 766 height 377
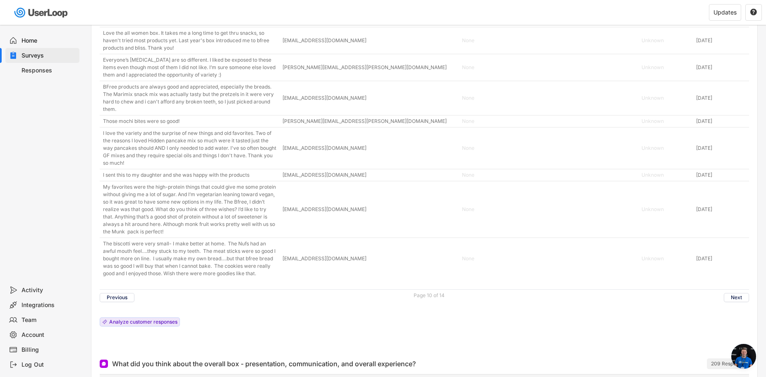
scroll to position [2748, 0]
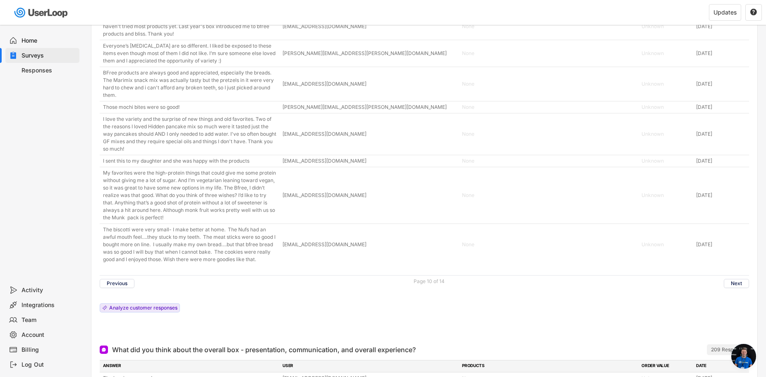
drag, startPoint x: 204, startPoint y: 244, endPoint x: 254, endPoint y: 273, distance: 58.2
click at [254, 273] on div "ANSWER USER PRODUCTS ORDER VALUE DATE Thanks, I love trying new products! [EMAI…" at bounding box center [424, 128] width 649 height 377
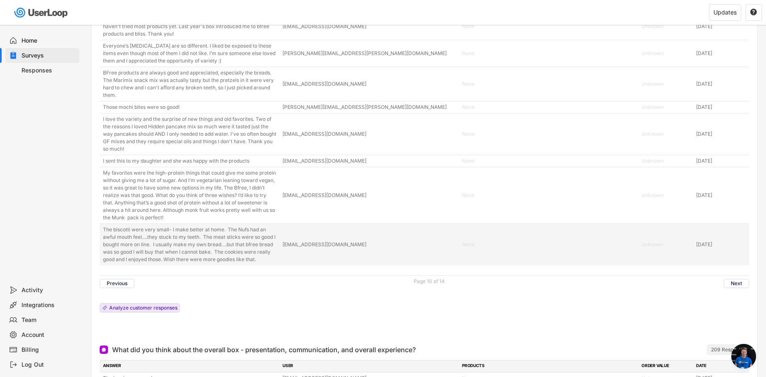
click at [252, 258] on div "The biscotti were very small- I make better at home. The Nufs had an awful mout…" at bounding box center [190, 244] width 175 height 37
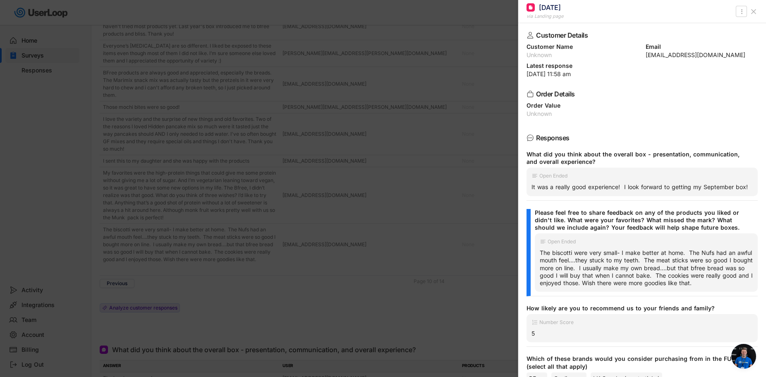
drag, startPoint x: 711, startPoint y: 50, endPoint x: 679, endPoint y: 54, distance: 31.6
click at [679, 54] on div "Email [EMAIL_ADDRESS][DOMAIN_NAME]" at bounding box center [702, 51] width 112 height 14
drag, startPoint x: 715, startPoint y: 53, endPoint x: 642, endPoint y: 56, distance: 73.3
click at [646, 56] on div "[EMAIL_ADDRESS][DOMAIN_NAME]" at bounding box center [702, 55] width 112 height 6
click at [375, 244] on div at bounding box center [383, 188] width 766 height 377
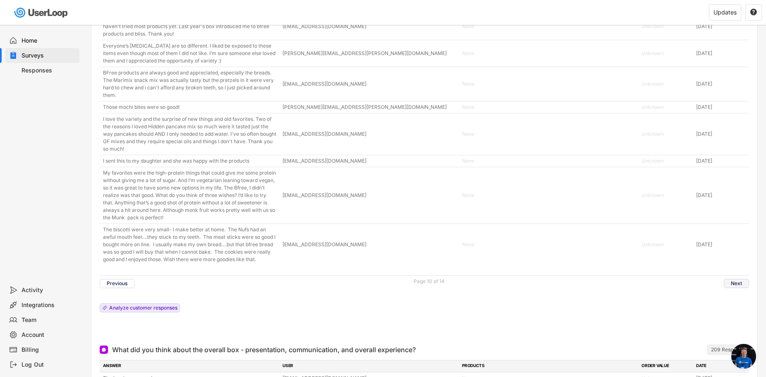
click at [740, 288] on button "Next" at bounding box center [736, 283] width 25 height 9
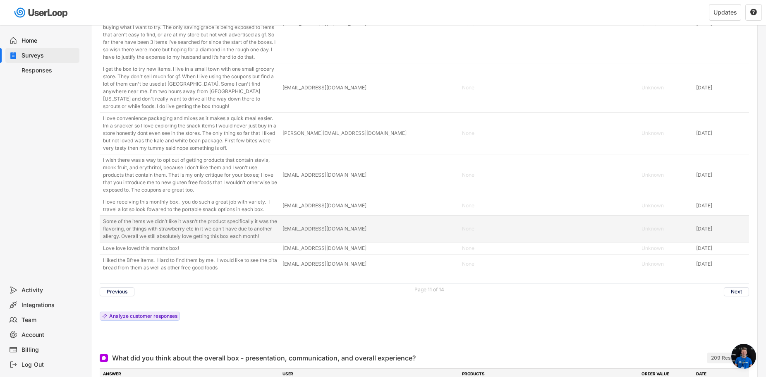
scroll to position [2741, 0]
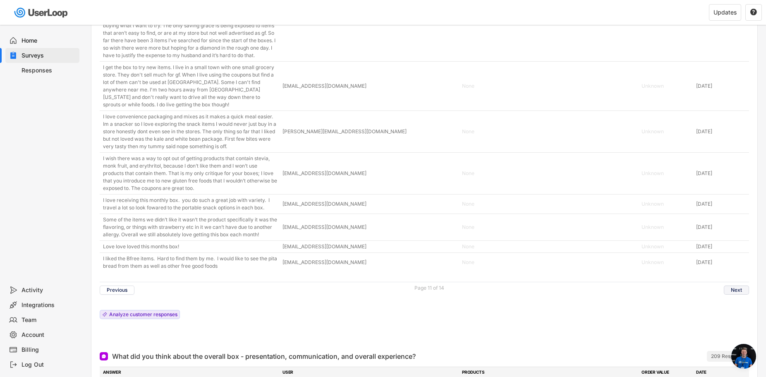
click at [740, 292] on button "Next" at bounding box center [736, 289] width 25 height 9
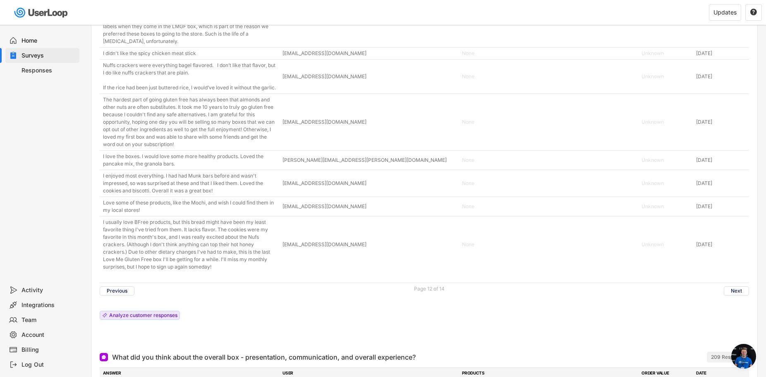
scroll to position [2763, 0]
click at [738, 295] on button "Next" at bounding box center [736, 290] width 25 height 9
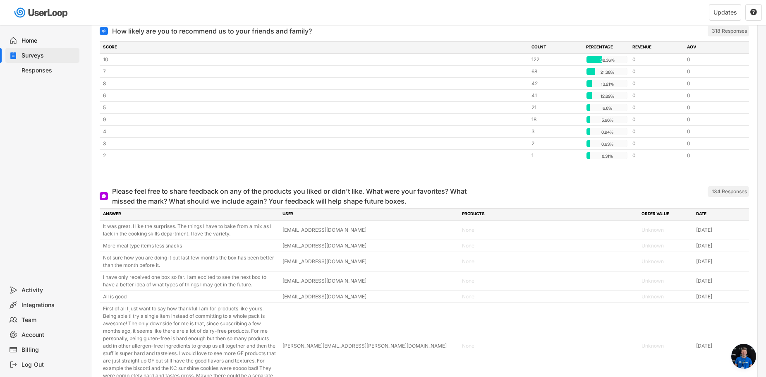
scroll to position [2548, 0]
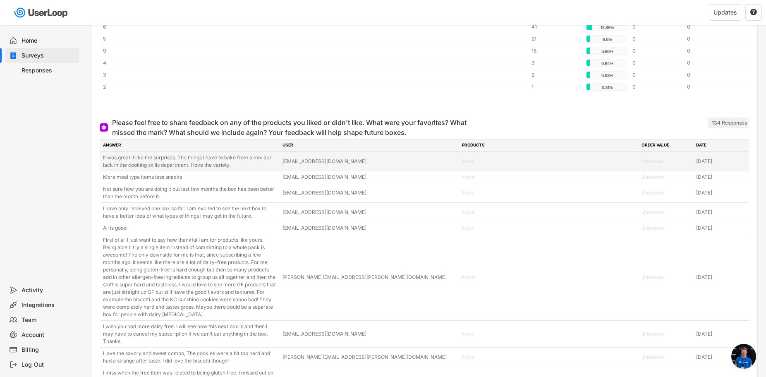
click at [227, 162] on div "It was great. I like the surprises. The things I have to bake from a mix as I l…" at bounding box center [190, 161] width 175 height 15
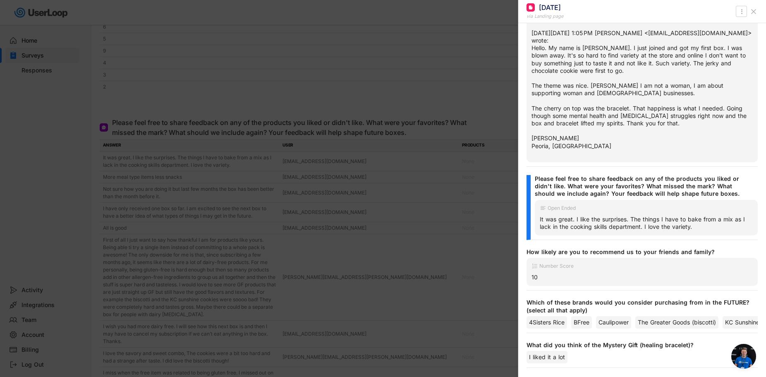
scroll to position [253, 0]
click at [423, 224] on div at bounding box center [383, 188] width 766 height 377
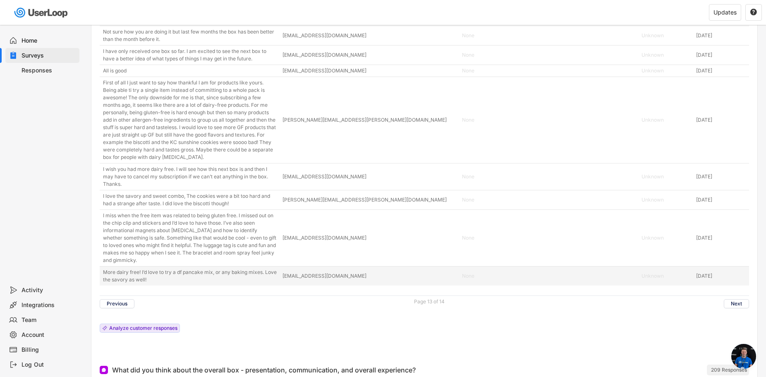
scroll to position [2717, 0]
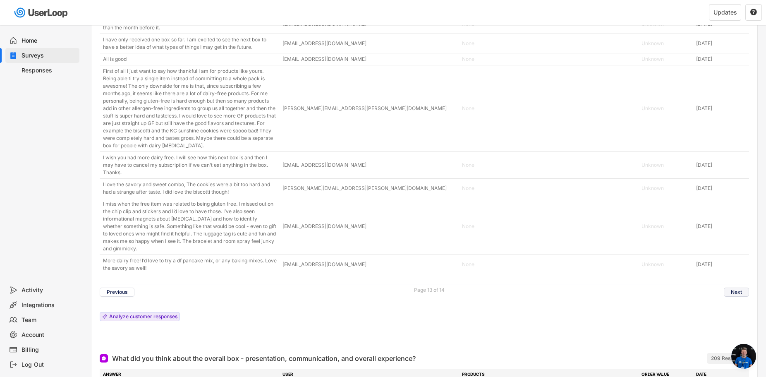
click at [742, 292] on button "Next" at bounding box center [736, 291] width 25 height 9
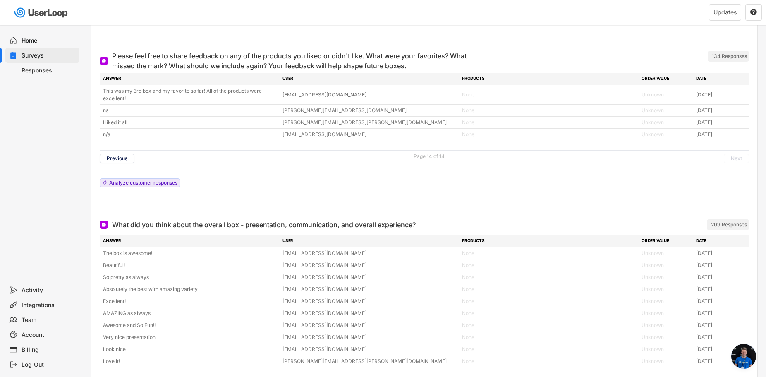
scroll to position [2614, 0]
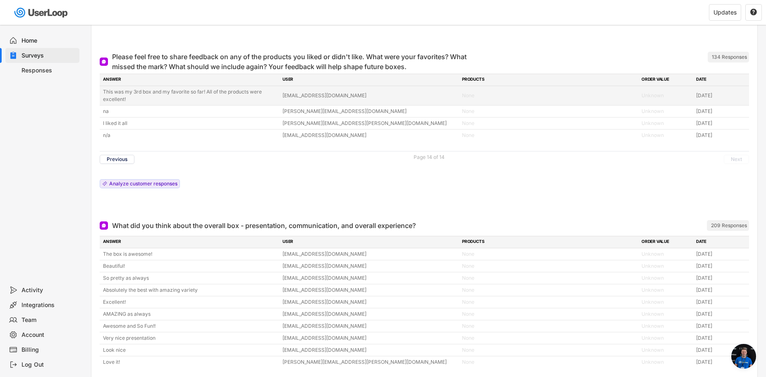
click at [199, 88] on div "This was my 3rd box and my favorite so far! All of the products were excellent!" at bounding box center [190, 95] width 175 height 15
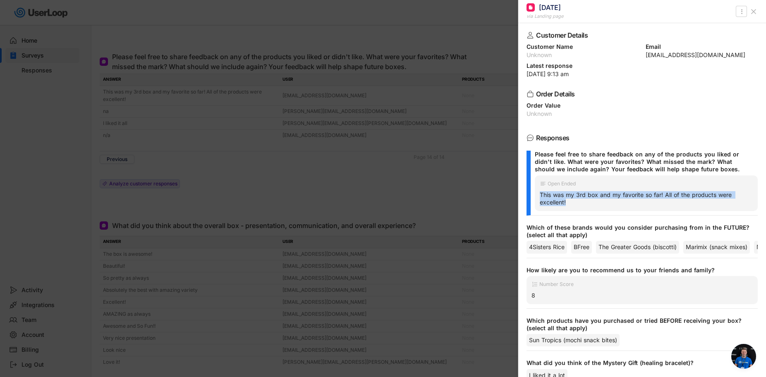
drag, startPoint x: 581, startPoint y: 203, endPoint x: 538, endPoint y: 192, distance: 43.8
click at [538, 192] on div "Open Ended This was my 3rd box and my favorite so far! All of the products were…" at bounding box center [646, 193] width 223 height 36
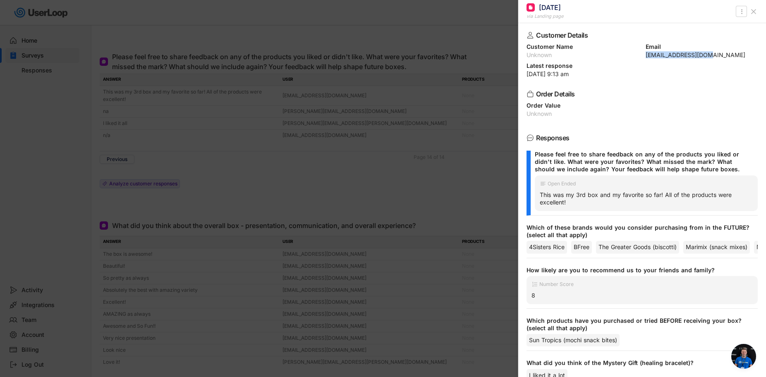
drag, startPoint x: 702, startPoint y: 55, endPoint x: 642, endPoint y: 57, distance: 60.4
click at [642, 57] on div "Customer Name Unknown Email [EMAIL_ADDRESS][DOMAIN_NAME]" at bounding box center [641, 51] width 231 height 14
click at [312, 161] on div at bounding box center [383, 188] width 766 height 377
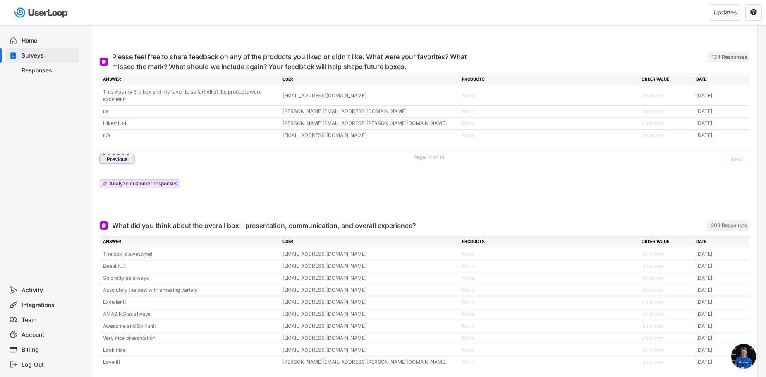
click at [127, 159] on button "Previous" at bounding box center [117, 159] width 35 height 9
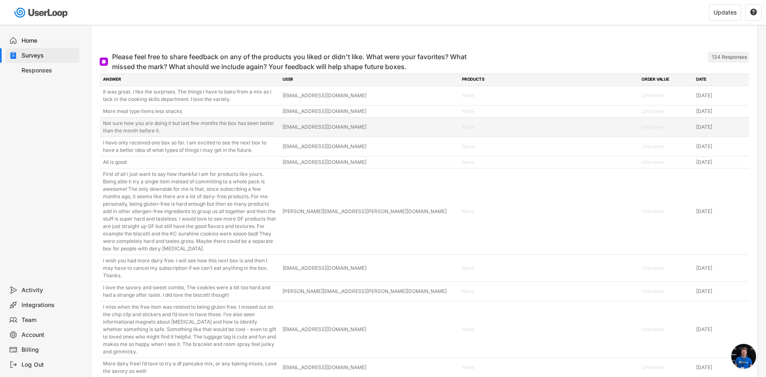
click at [182, 129] on div "Not sure how you are doing it but last few months the box has been better than …" at bounding box center [190, 127] width 175 height 15
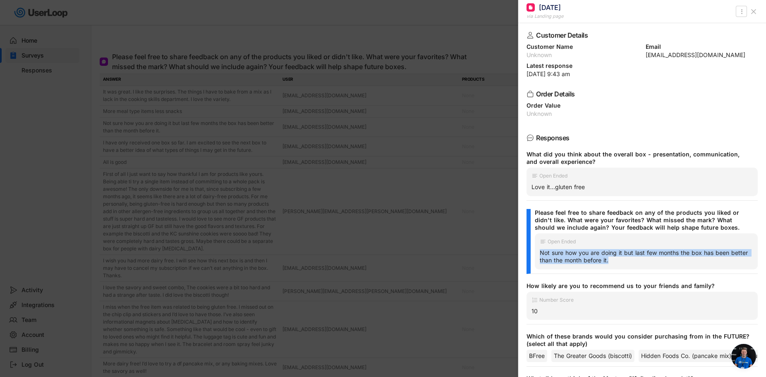
drag, startPoint x: 639, startPoint y: 262, endPoint x: 532, endPoint y: 254, distance: 107.4
click at [532, 254] on div "Please feel free to share feedback on any of the products you liked or didn't l…" at bounding box center [641, 241] width 231 height 65
drag, startPoint x: 707, startPoint y: 55, endPoint x: 643, endPoint y: 57, distance: 64.1
click at [646, 57] on div "[EMAIL_ADDRESS][DOMAIN_NAME]" at bounding box center [702, 55] width 112 height 6
click at [235, 288] on div at bounding box center [383, 188] width 766 height 377
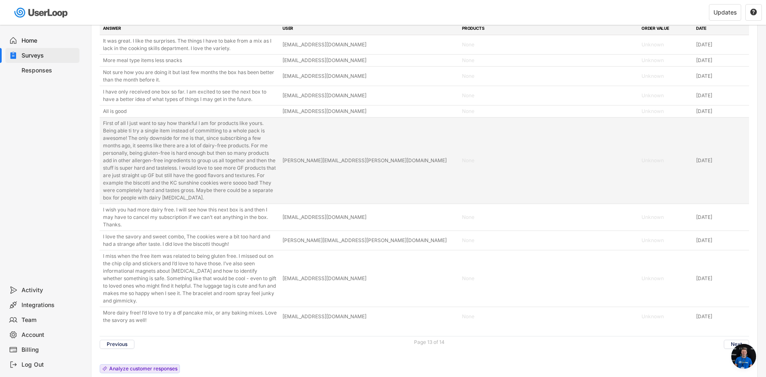
scroll to position [2679, 0]
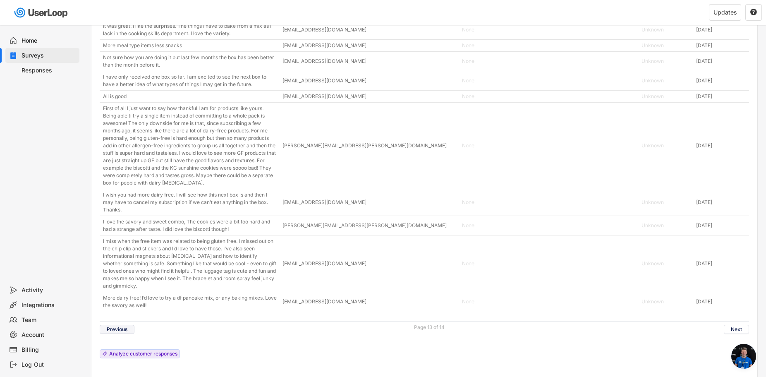
click at [129, 325] on button "Previous" at bounding box center [117, 329] width 35 height 9
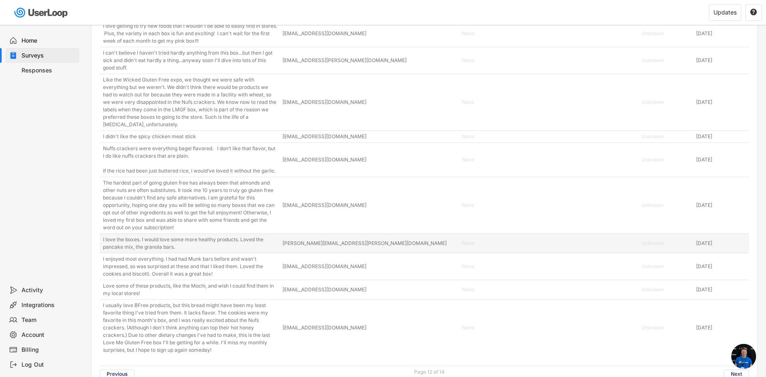
click at [146, 251] on div "I love the boxes. I would love some more healthy products. Loved the pancake mi…" at bounding box center [190, 243] width 175 height 15
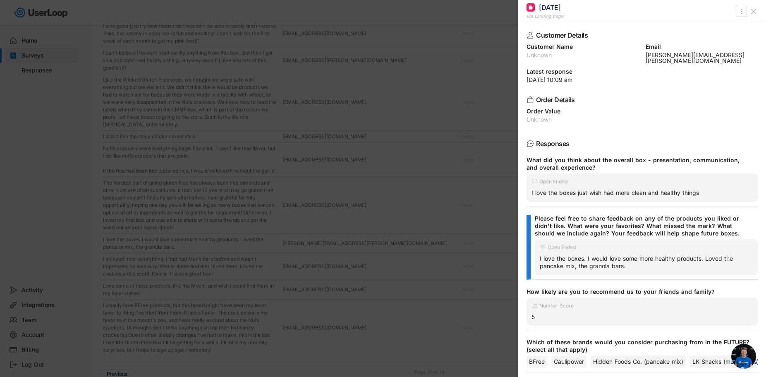
drag, startPoint x: 636, startPoint y: 261, endPoint x: 538, endPoint y: 255, distance: 97.4
click at [538, 255] on div "Open Ended I love the boxes. I would love some more healthy products. Loved the…" at bounding box center [646, 257] width 223 height 36
click at [388, 251] on div at bounding box center [383, 188] width 766 height 377
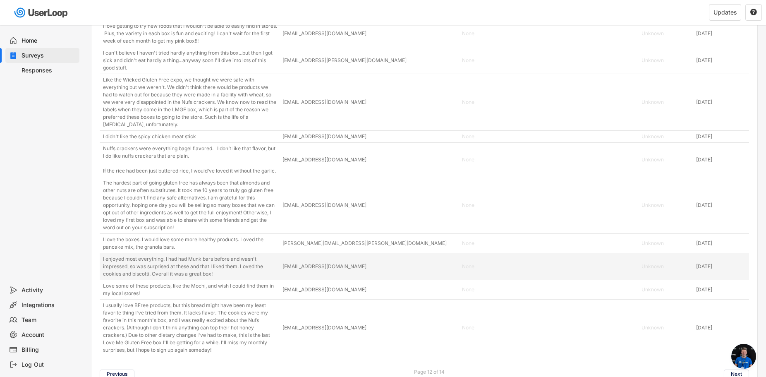
click at [236, 277] on div "I enjoyed most everything. I had had Munk bars before and wasn't impressed, so …" at bounding box center [190, 266] width 175 height 22
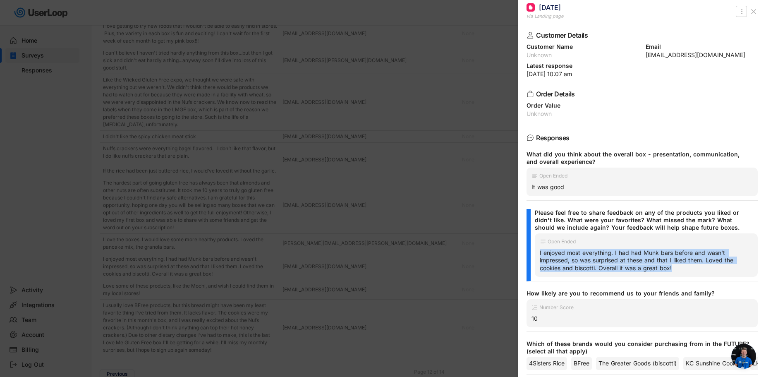
drag, startPoint x: 672, startPoint y: 271, endPoint x: 535, endPoint y: 252, distance: 137.8
click at [535, 252] on div "Open Ended I enjoyed most everything. I had had Munk bars before and wasn't imp…" at bounding box center [646, 254] width 223 height 43
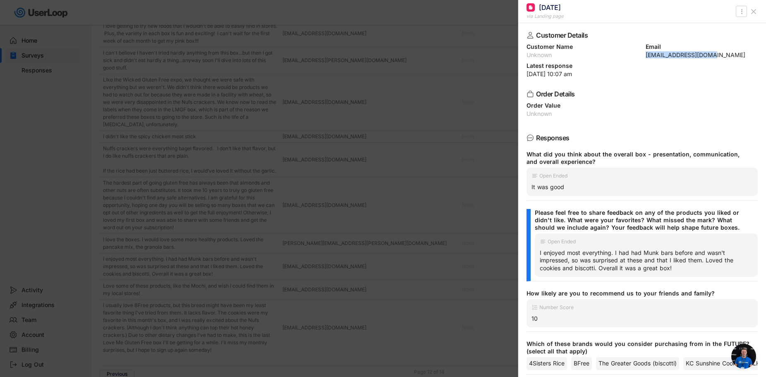
drag, startPoint x: 709, startPoint y: 55, endPoint x: 641, endPoint y: 57, distance: 67.9
click at [641, 57] on div "Customer Name Unknown Email [EMAIL_ADDRESS][DOMAIN_NAME]" at bounding box center [641, 51] width 231 height 14
click at [334, 244] on div at bounding box center [383, 188] width 766 height 377
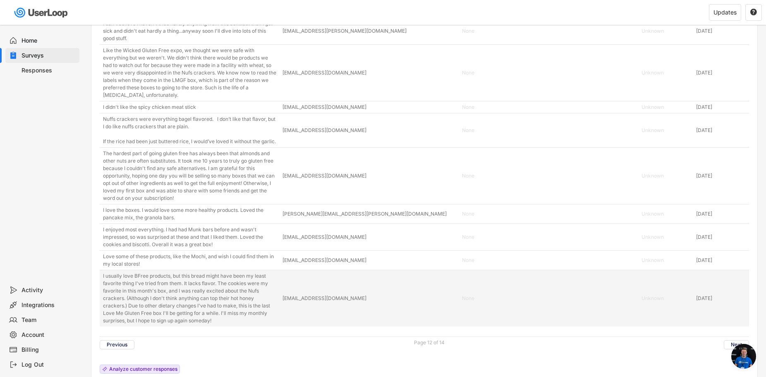
scroll to position [2724, 0]
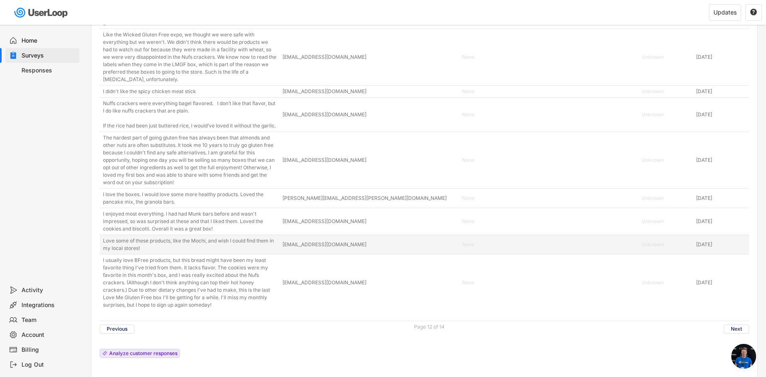
click at [219, 252] on div "Love some of these products, like the Mochi, and wish I could find them in my l…" at bounding box center [190, 244] width 175 height 15
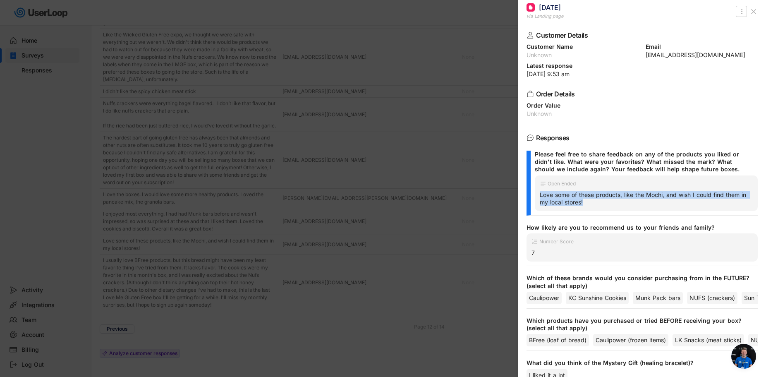
drag, startPoint x: 603, startPoint y: 203, endPoint x: 535, endPoint y: 196, distance: 68.2
click at [535, 196] on div "Open Ended Love some of these products, like the Mochi, and wish I could find t…" at bounding box center [646, 193] width 223 height 36
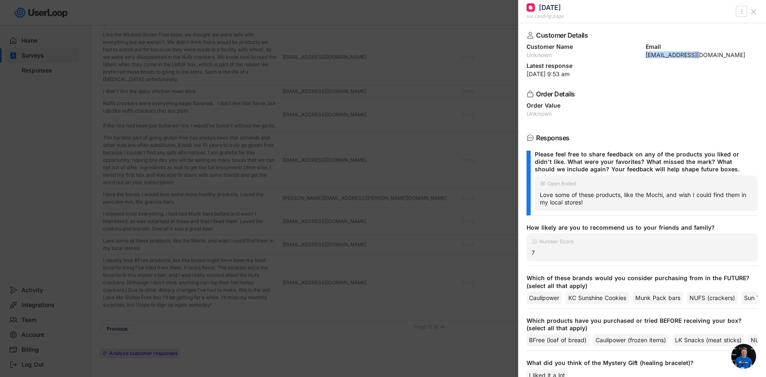
drag, startPoint x: 703, startPoint y: 55, endPoint x: 642, endPoint y: 57, distance: 60.8
click at [646, 57] on div "[EMAIL_ADDRESS][DOMAIN_NAME]" at bounding box center [702, 55] width 112 height 6
click at [206, 242] on div at bounding box center [383, 188] width 766 height 377
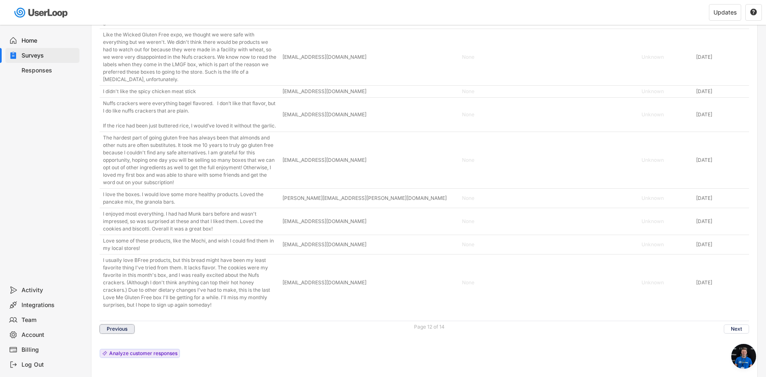
click at [113, 333] on button "Previous" at bounding box center [117, 328] width 35 height 9
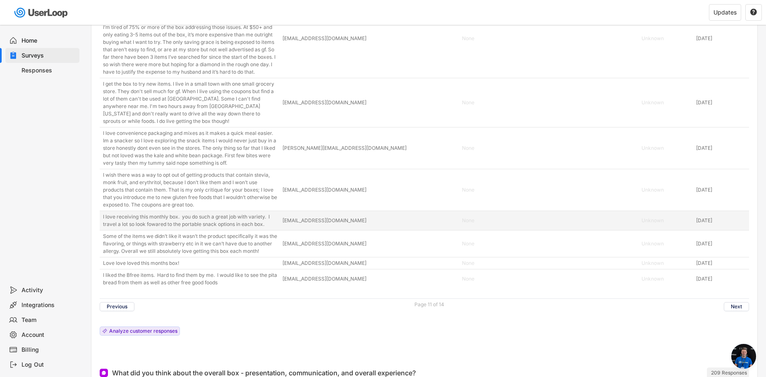
click at [208, 215] on div "I love receiving this monthly box. you do such a great job with variety. I trav…" at bounding box center [190, 220] width 175 height 15
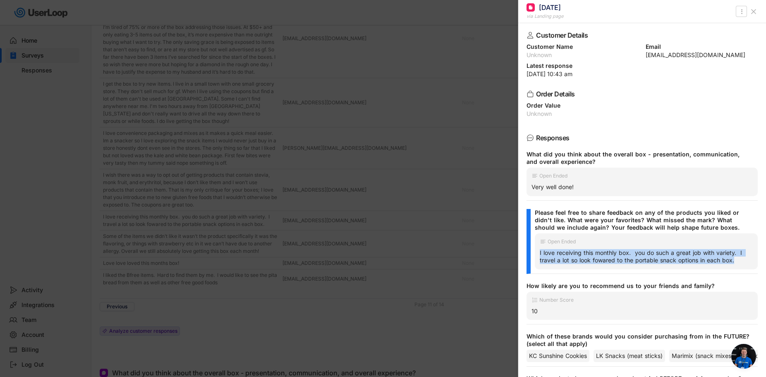
drag, startPoint x: 732, startPoint y: 263, endPoint x: 538, endPoint y: 253, distance: 195.0
click at [538, 253] on div "Open Ended I love receiving this monthly box. you do such a great job with vari…" at bounding box center [646, 251] width 223 height 36
click at [718, 53] on div "[EMAIL_ADDRESS][DOMAIN_NAME]" at bounding box center [702, 55] width 112 height 6
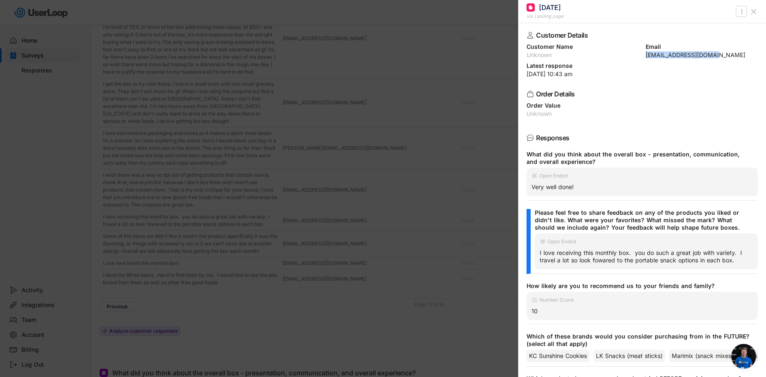
drag, startPoint x: 717, startPoint y: 53, endPoint x: 639, endPoint y: 56, distance: 77.8
click at [639, 56] on div "Customer Name Unknown Email [EMAIL_ADDRESS][DOMAIN_NAME]" at bounding box center [641, 51] width 231 height 14
click at [232, 187] on div at bounding box center [383, 188] width 766 height 377
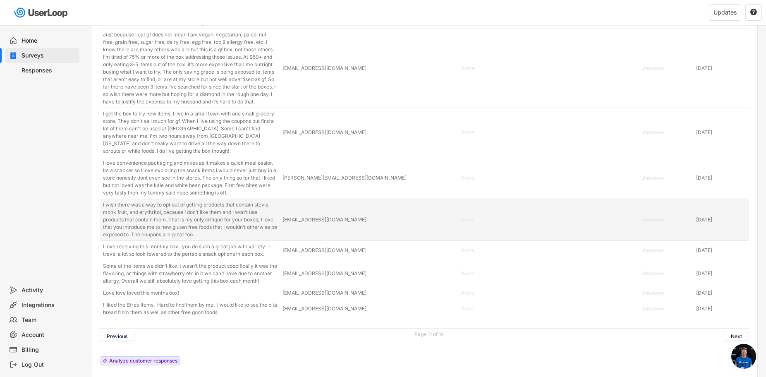
scroll to position [2694, 0]
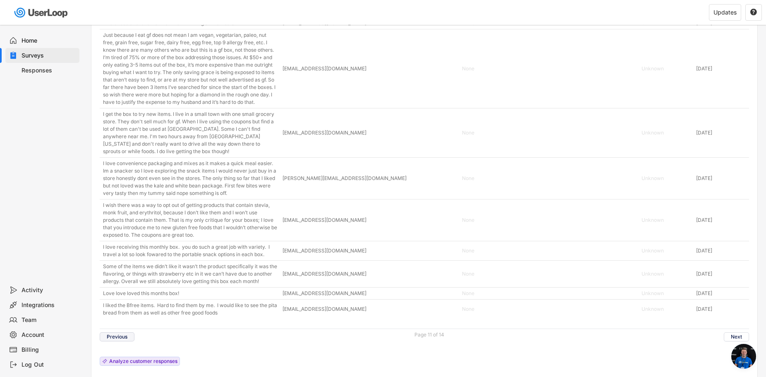
click at [117, 334] on button "Previous" at bounding box center [117, 336] width 35 height 9
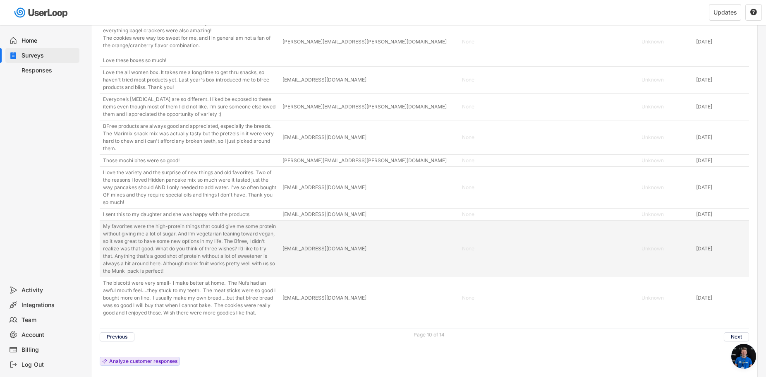
click at [210, 274] on div "My favorites were the high-protein things that could give me some protein witho…" at bounding box center [190, 248] width 175 height 52
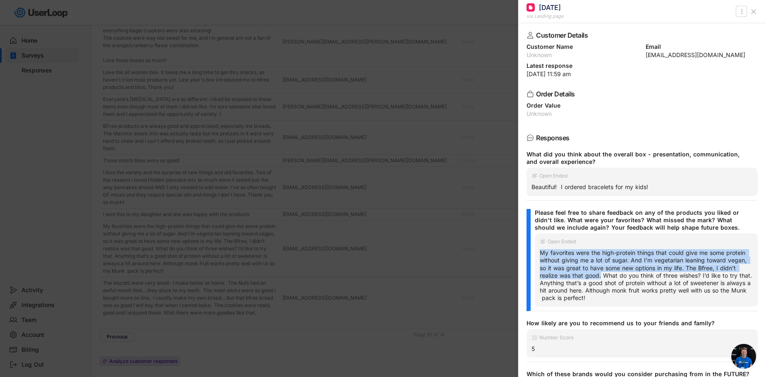
drag, startPoint x: 640, startPoint y: 277, endPoint x: 535, endPoint y: 252, distance: 107.5
click at [535, 252] on div "Open Ended My favorites were the high-protein things that could give me some pr…" at bounding box center [646, 269] width 223 height 73
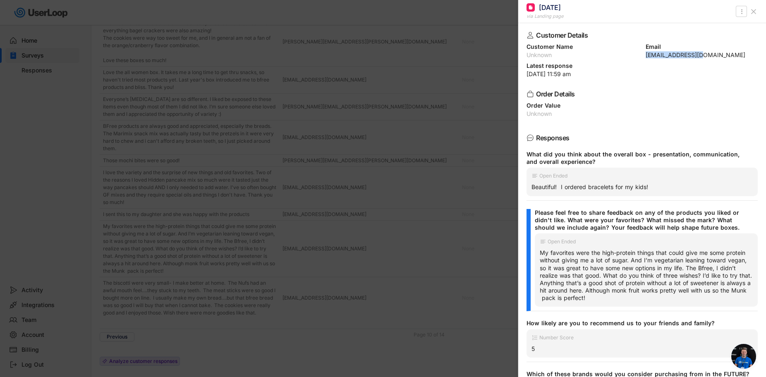
drag, startPoint x: 701, startPoint y: 56, endPoint x: 641, endPoint y: 56, distance: 60.4
click at [641, 56] on div "Customer Name Unknown Email [EMAIL_ADDRESS][DOMAIN_NAME]" at bounding box center [641, 51] width 231 height 14
click at [344, 247] on div at bounding box center [383, 188] width 766 height 377
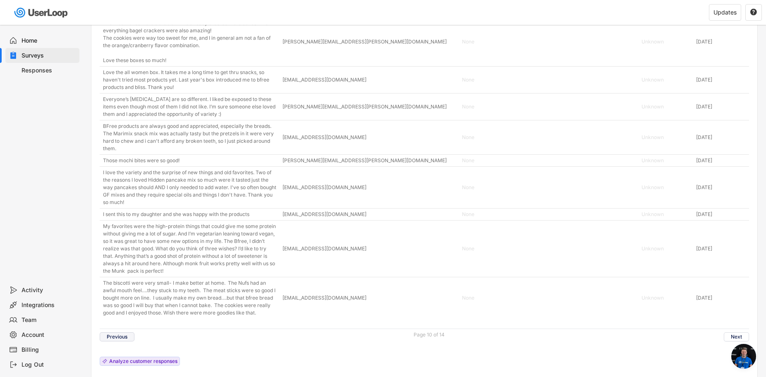
click at [122, 341] on button "Previous" at bounding box center [117, 336] width 35 height 9
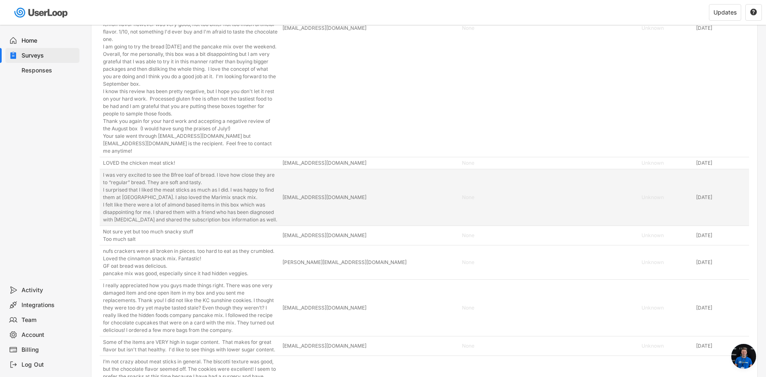
scroll to position [2848, 0]
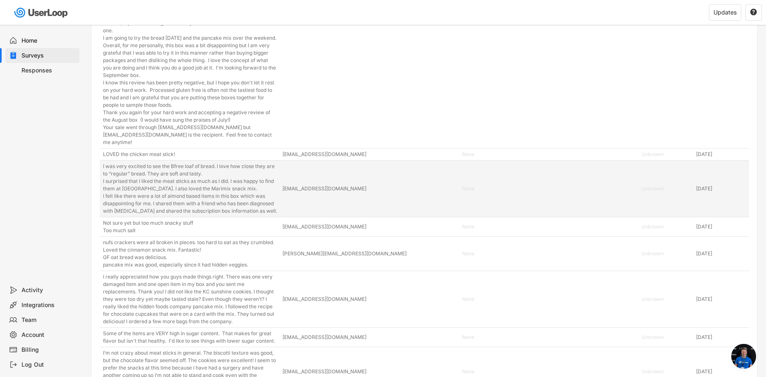
click at [213, 180] on div "I was very excited to see the Bfree loaf of bread. I love how close they are to…" at bounding box center [190, 189] width 175 height 52
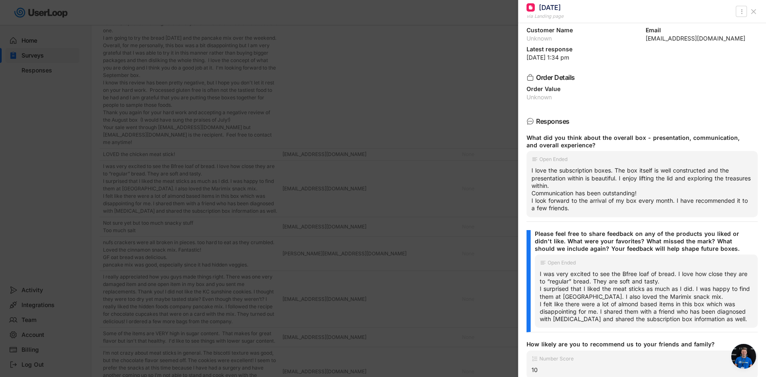
scroll to position [17, 0]
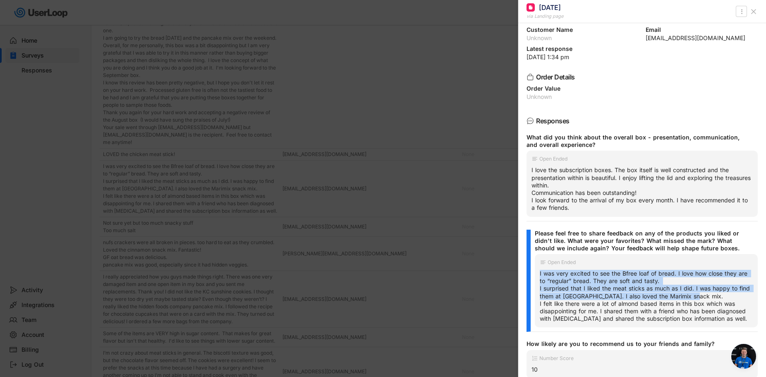
drag, startPoint x: 707, startPoint y: 297, endPoint x: 536, endPoint y: 275, distance: 172.2
click at [536, 275] on div "Open Ended I was very excited to see the Bfree loaf of bread. I love how close …" at bounding box center [646, 290] width 223 height 73
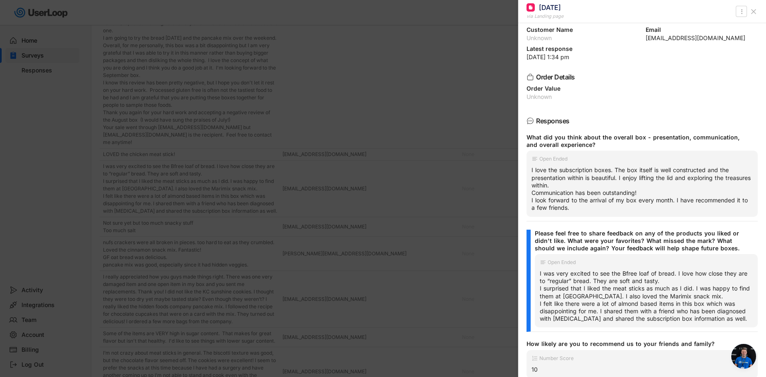
click at [223, 251] on div at bounding box center [383, 188] width 766 height 377
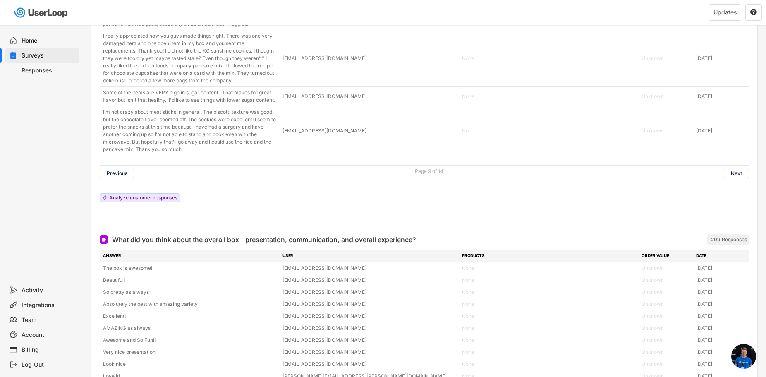
scroll to position [3307, 0]
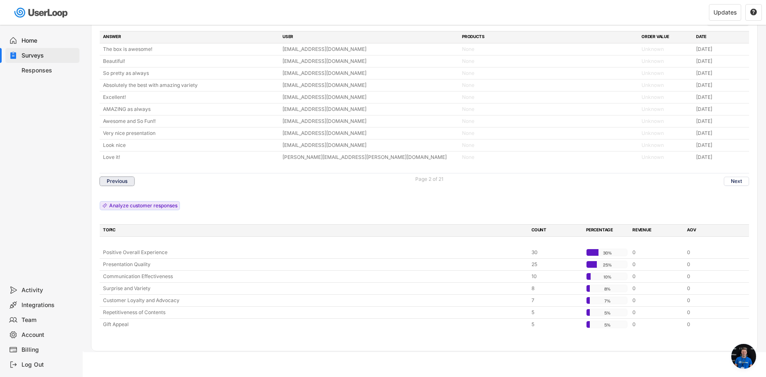
click at [119, 180] on button "Previous" at bounding box center [117, 181] width 35 height 9
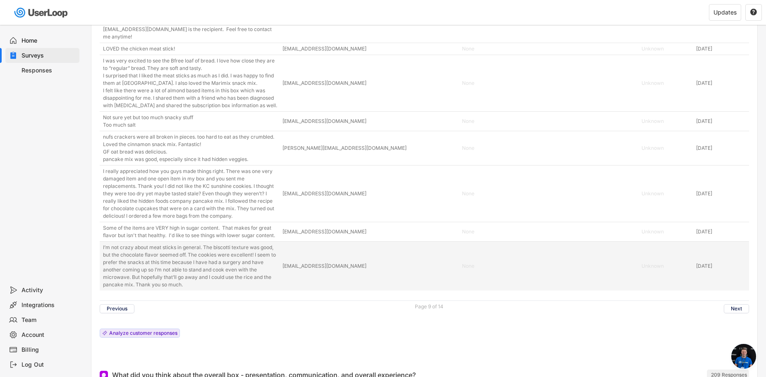
scroll to position [2910, 0]
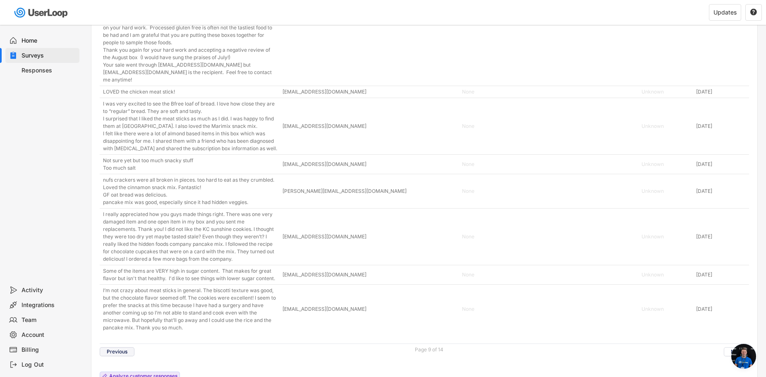
click at [117, 350] on button "Previous" at bounding box center [117, 351] width 35 height 9
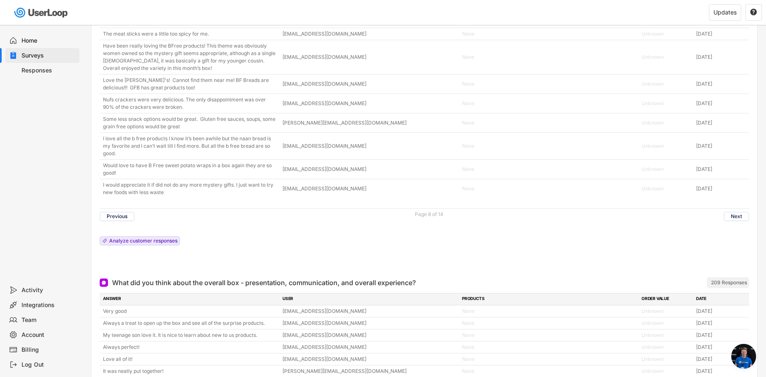
scroll to position [2763, 0]
click at [122, 217] on button "Previous" at bounding box center [117, 215] width 35 height 9
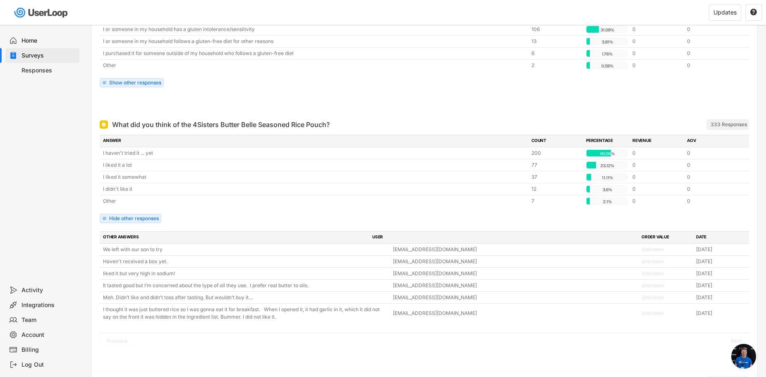
scroll to position [0, 0]
